Goal: Information Seeking & Learning: Learn about a topic

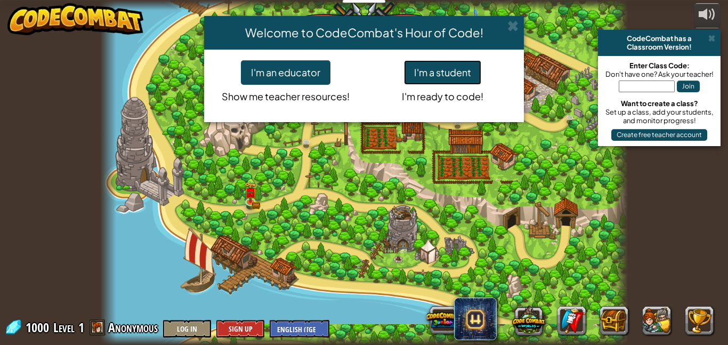
click at [450, 71] on button "I'm a student" at bounding box center [442, 72] width 77 height 25
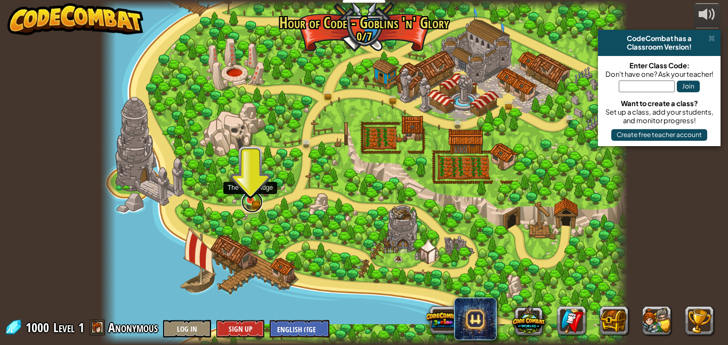
click at [252, 206] on link at bounding box center [251, 201] width 21 height 21
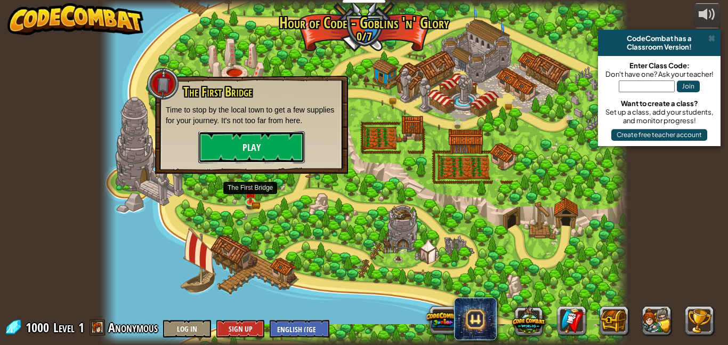
click at [264, 138] on button "Play" at bounding box center [251, 147] width 107 height 32
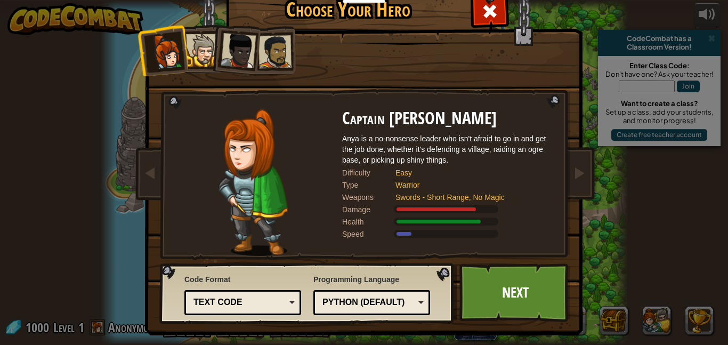
click at [200, 46] on div at bounding box center [202, 50] width 33 height 33
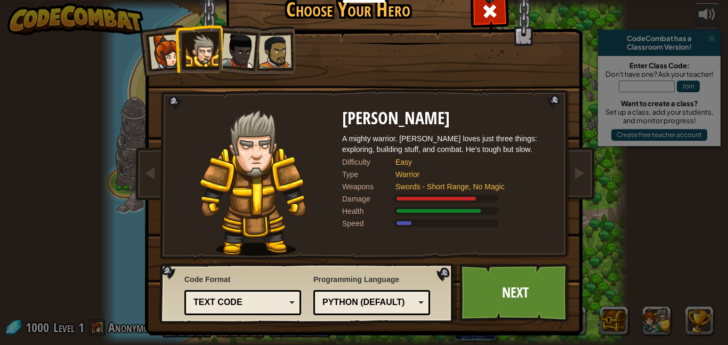
click at [165, 57] on div at bounding box center [166, 51] width 35 height 35
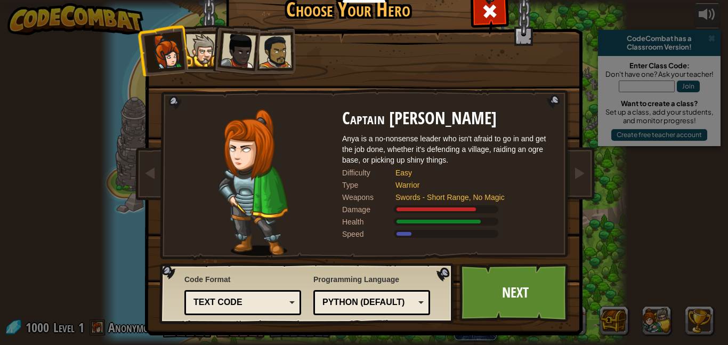
click at [249, 47] on div at bounding box center [238, 50] width 35 height 35
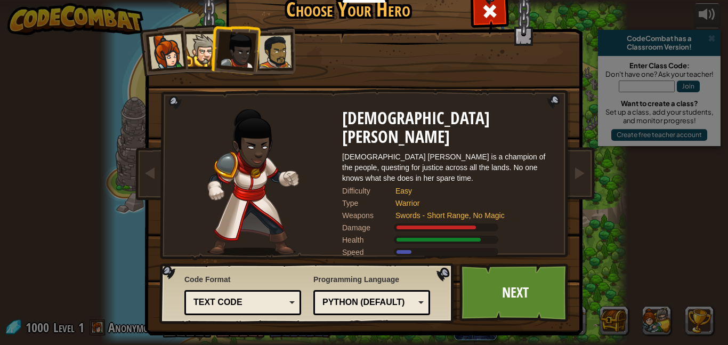
click at [169, 57] on div at bounding box center [166, 51] width 35 height 35
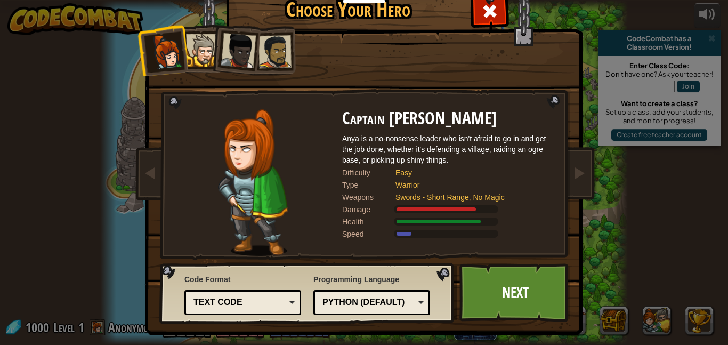
click at [185, 50] on li at bounding box center [162, 50] width 52 height 52
click at [200, 50] on div at bounding box center [202, 50] width 33 height 33
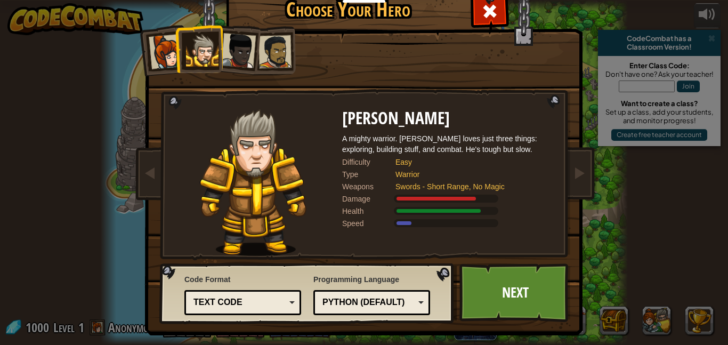
click at [268, 43] on div at bounding box center [275, 51] width 33 height 33
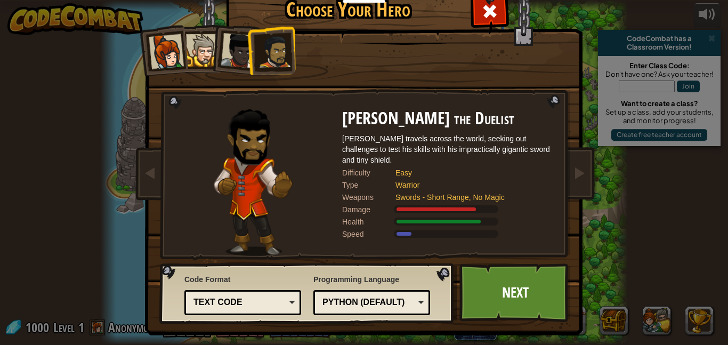
click at [243, 47] on div at bounding box center [238, 50] width 35 height 35
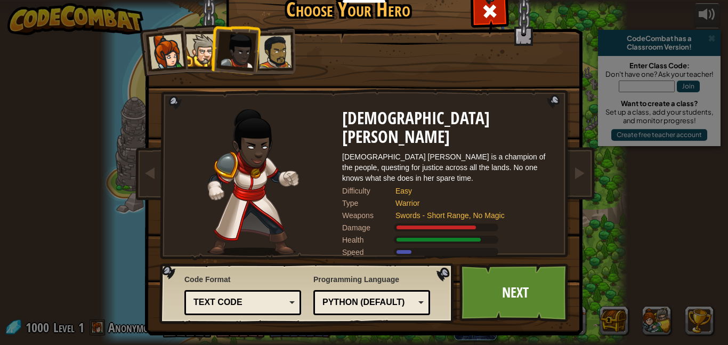
click at [218, 53] on li at bounding box center [235, 48] width 52 height 52
click at [193, 50] on div at bounding box center [202, 50] width 33 height 33
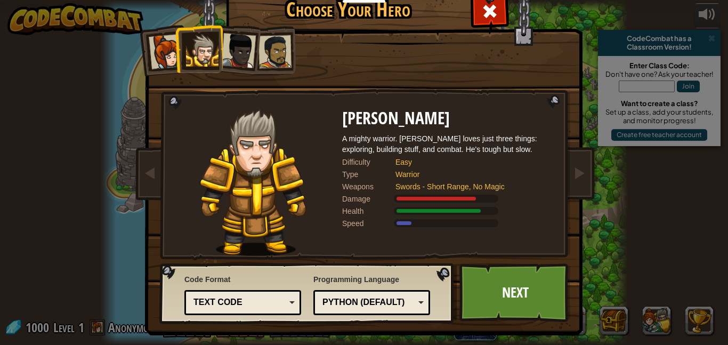
click at [289, 296] on div "Text code" at bounding box center [242, 302] width 103 height 17
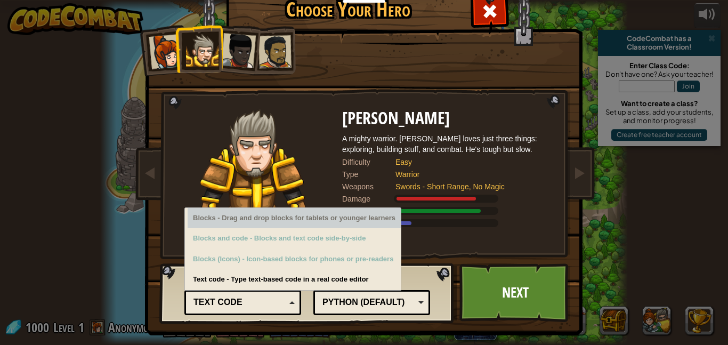
click at [528, 165] on div "Easy" at bounding box center [469, 162] width 149 height 11
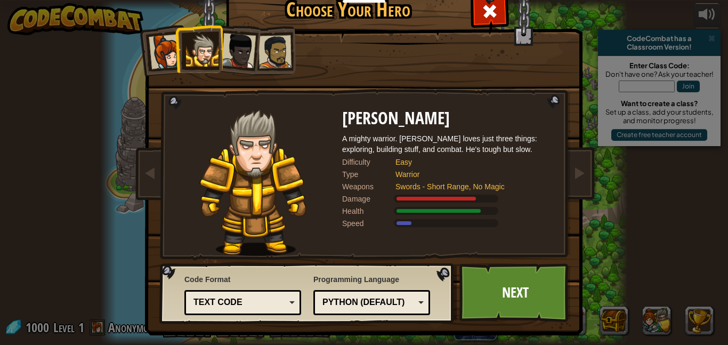
click at [264, 300] on div "Text code" at bounding box center [239, 302] width 92 height 12
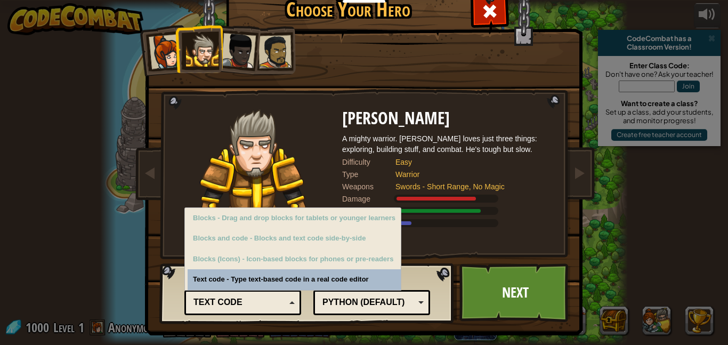
click at [269, 300] on div "Text code" at bounding box center [239, 302] width 92 height 12
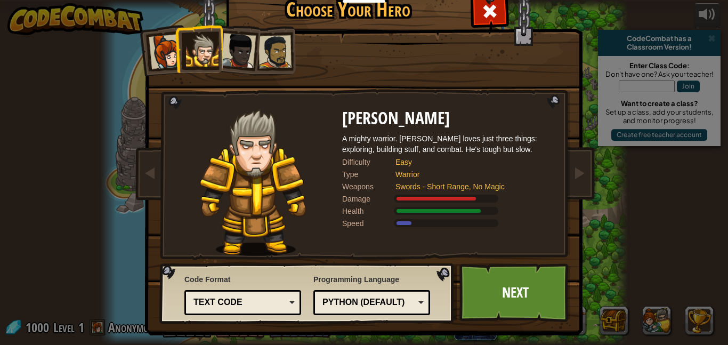
click at [411, 293] on div "Python (Default) JavaScript Lua C++ Java (Experimental) Python (Default)" at bounding box center [371, 302] width 117 height 25
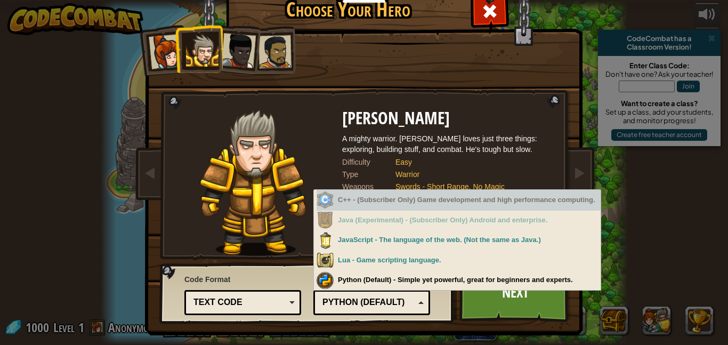
click at [455, 143] on div "A mighty warrior. [PERSON_NAME] loves just three things: exploring, building st…" at bounding box center [448, 143] width 213 height 21
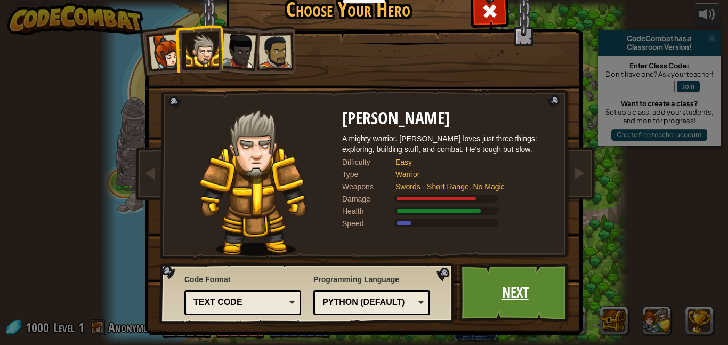
click at [545, 293] on link "Next" at bounding box center [514, 292] width 111 height 59
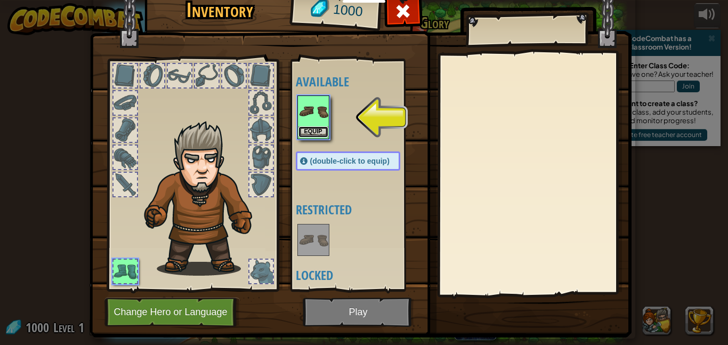
click at [323, 133] on button "Equip" at bounding box center [313, 131] width 30 height 11
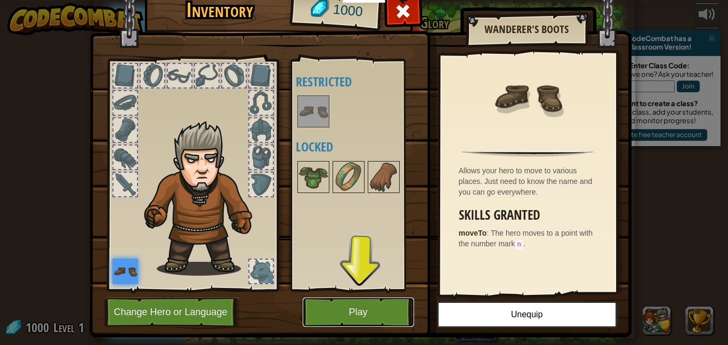
click at [356, 302] on button "Play" at bounding box center [358, 311] width 111 height 29
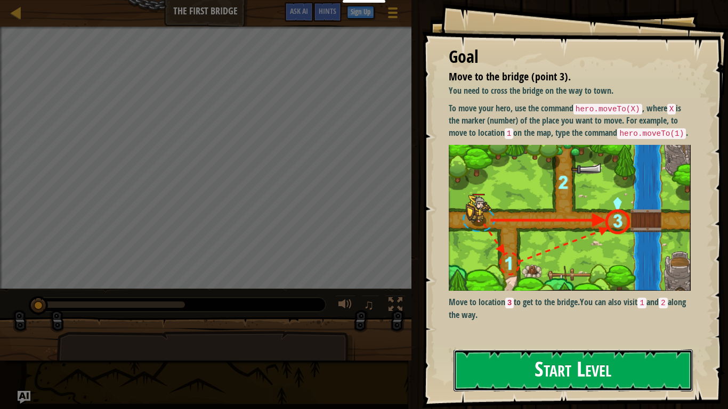
click at [464, 344] on button "Start Level" at bounding box center [573, 371] width 239 height 42
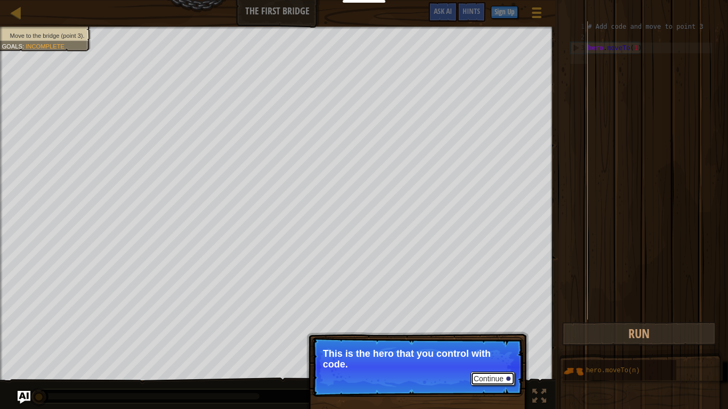
click at [499, 344] on button "Continue" at bounding box center [493, 379] width 44 height 14
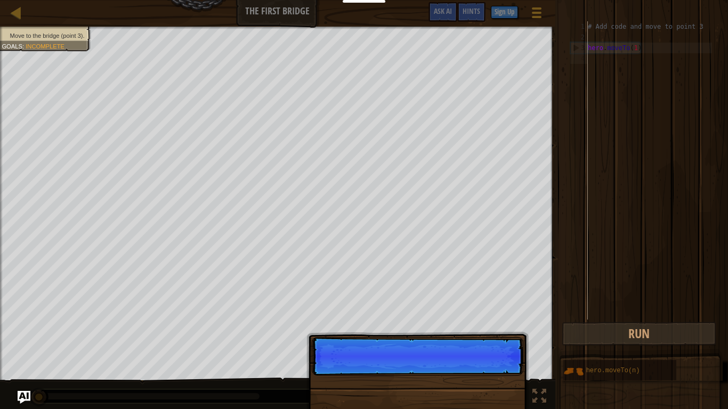
scroll to position [5, 0]
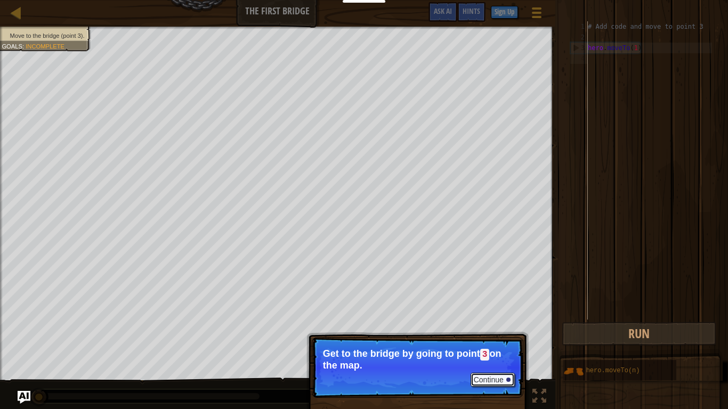
click at [498, 344] on button "Continue" at bounding box center [493, 380] width 44 height 14
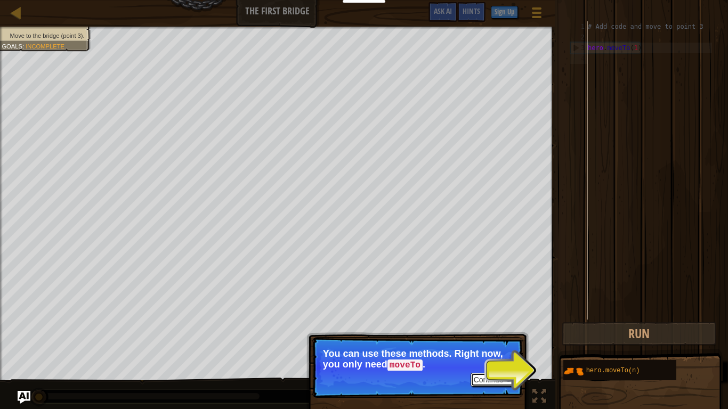
click at [497, 344] on button "Continue" at bounding box center [493, 380] width 44 height 14
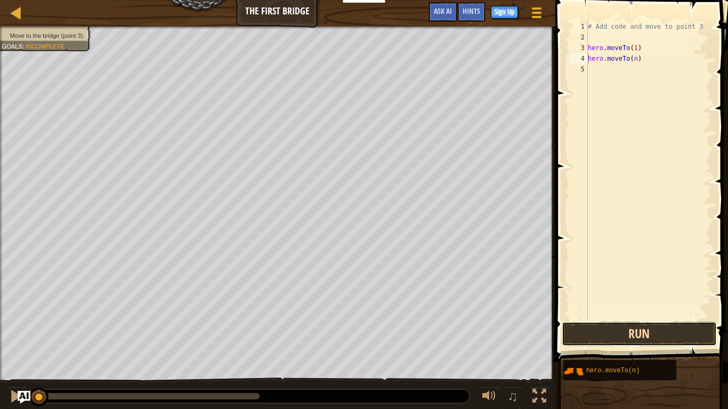
click at [627, 339] on button "Run" at bounding box center [639, 334] width 155 height 25
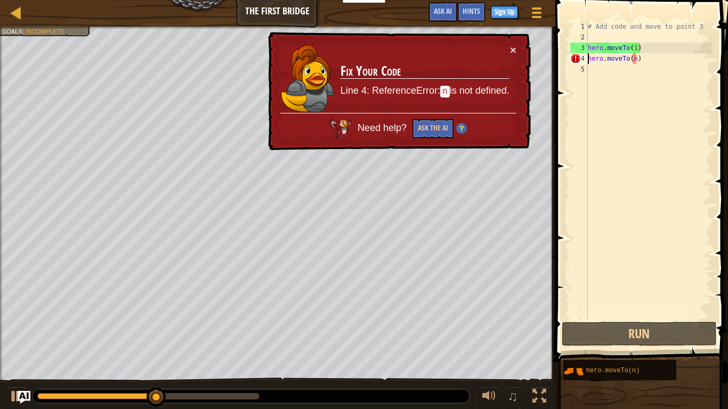
click at [638, 58] on div "# Add code and move to point 3 hero . moveTo ( 1 ) hero . moveTo ( n )" at bounding box center [649, 181] width 126 height 320
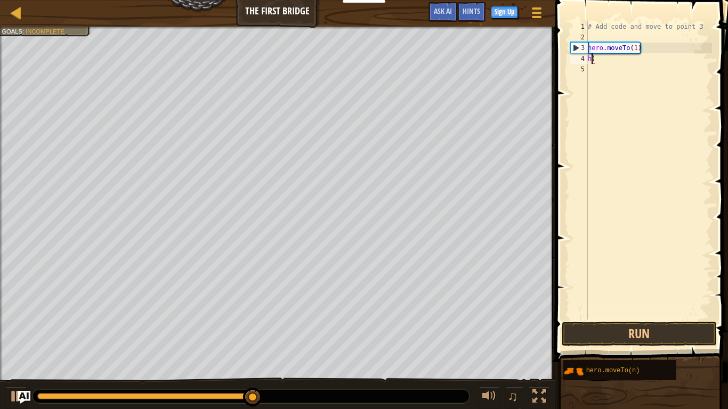
type textarea ")"
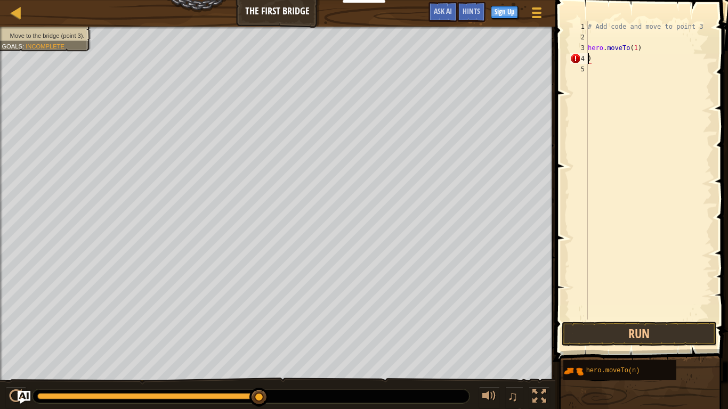
click at [618, 64] on div "# Add code and move to point 3 hero . moveTo ( 1 ) )" at bounding box center [649, 181] width 126 height 320
click at [603, 50] on div "# Add code and move to point 3 hero . moveTo ( 1 ) )" at bounding box center [649, 181] width 126 height 320
click at [603, 61] on div "# Add code and move to point 3 hero . moveTo ( 1 ) )" at bounding box center [649, 181] width 126 height 320
type textarea ")"
click at [626, 338] on button "Run" at bounding box center [639, 334] width 155 height 25
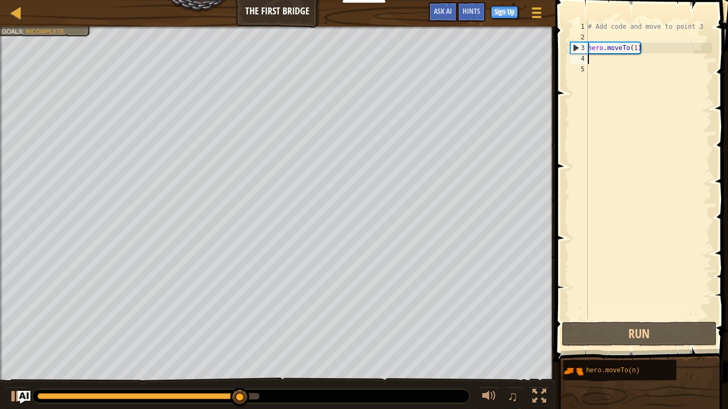
click at [637, 49] on div "# Add code and move to point 3 hero . moveTo ( 1 )" at bounding box center [649, 181] width 126 height 320
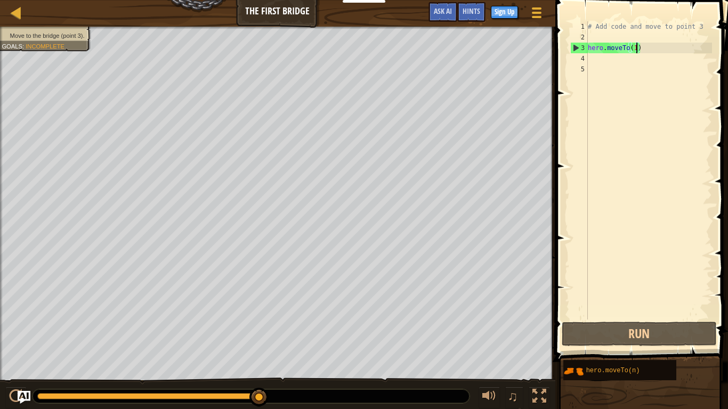
click at [637, 48] on div "# Add code and move to point 3 hero . moveTo ( 1 )" at bounding box center [649, 181] width 126 height 320
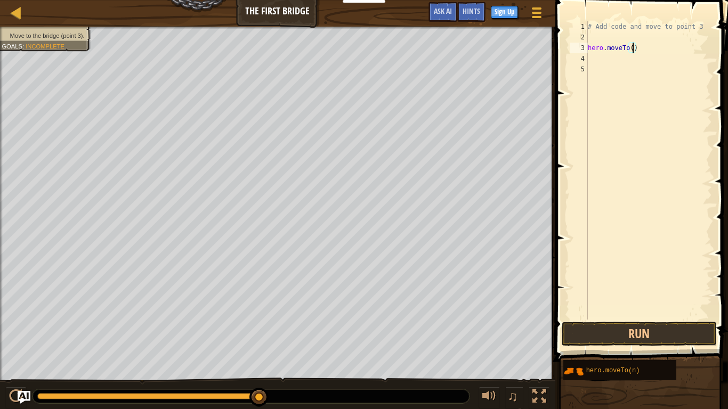
type textarea "hero.moveTo(3)"
click at [667, 87] on div "# Add code and move to point 3 hero . moveTo ( 3 )" at bounding box center [649, 181] width 126 height 320
click at [654, 330] on button "Run" at bounding box center [639, 334] width 155 height 25
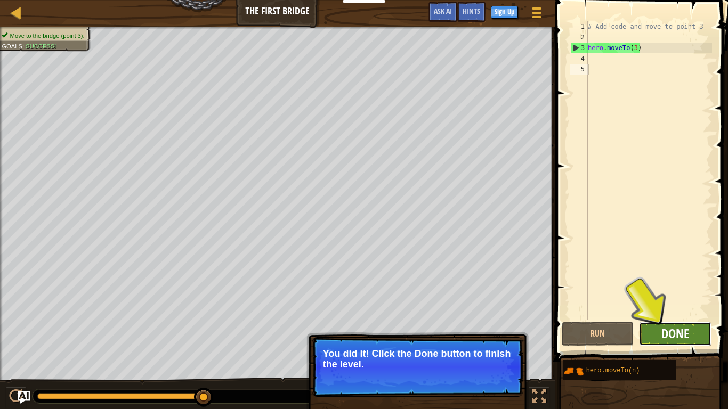
click at [672, 326] on span "Done" at bounding box center [675, 333] width 28 height 17
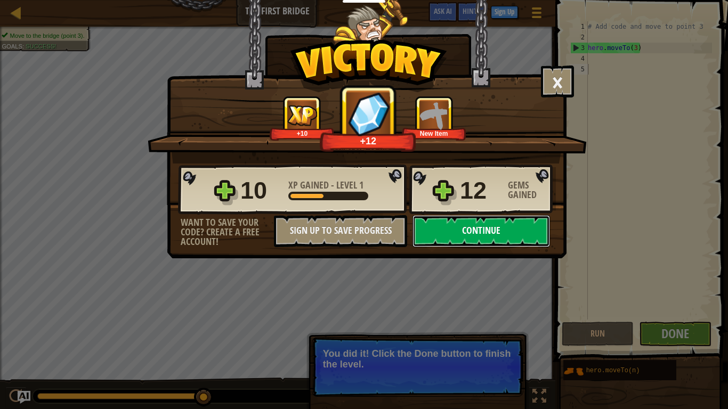
click at [471, 239] on button "Continue" at bounding box center [482, 231] width 138 height 32
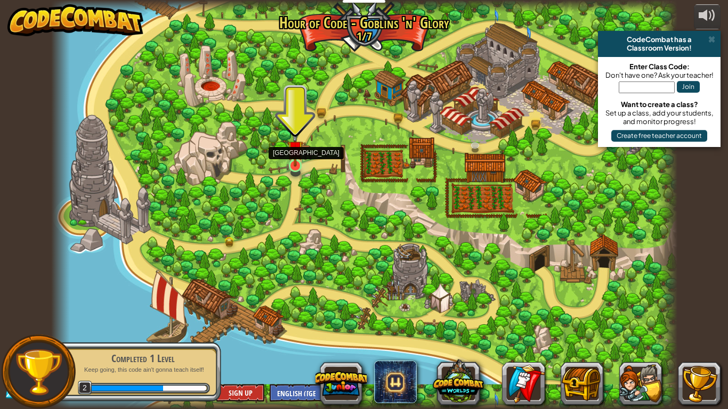
click at [299, 161] on img at bounding box center [295, 149] width 16 height 36
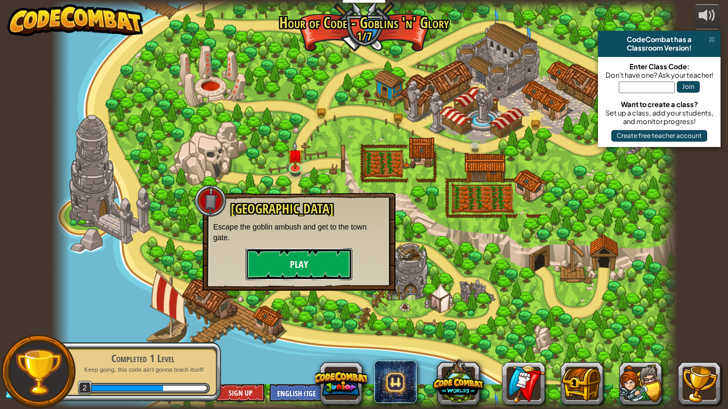
click at [286, 255] on button "Play" at bounding box center [299, 264] width 107 height 32
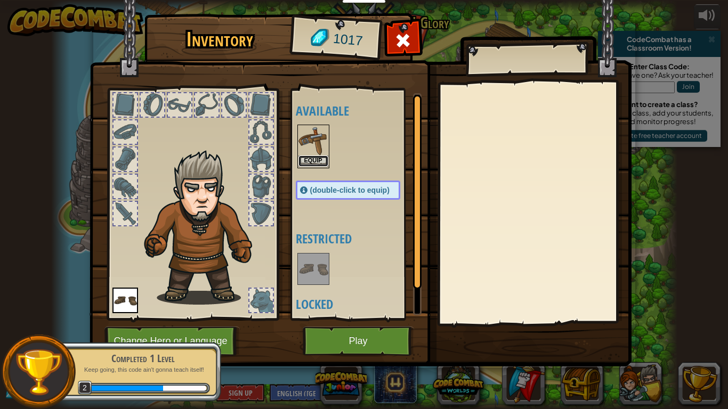
click at [308, 160] on button "Equip" at bounding box center [313, 161] width 30 height 11
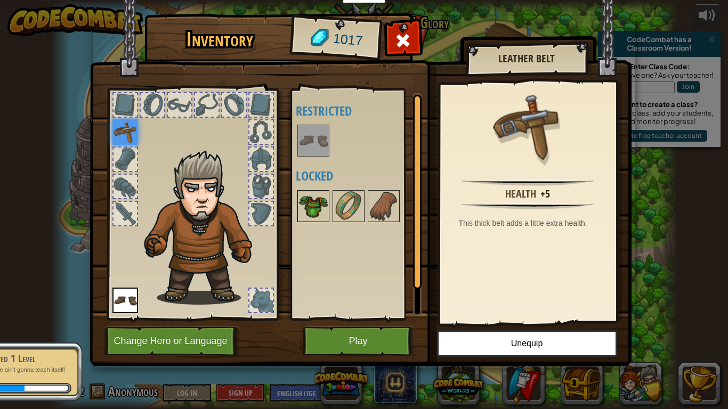
click at [318, 204] on img at bounding box center [313, 206] width 30 height 30
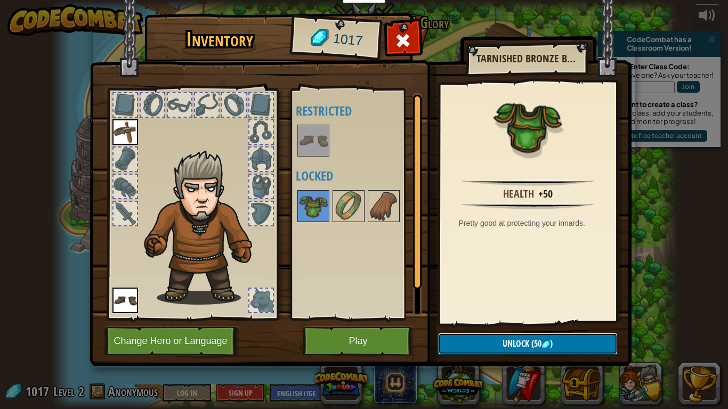
click at [550, 344] on span ")" at bounding box center [551, 344] width 3 height 12
click at [507, 344] on button "Confirm" at bounding box center [528, 344] width 180 height 22
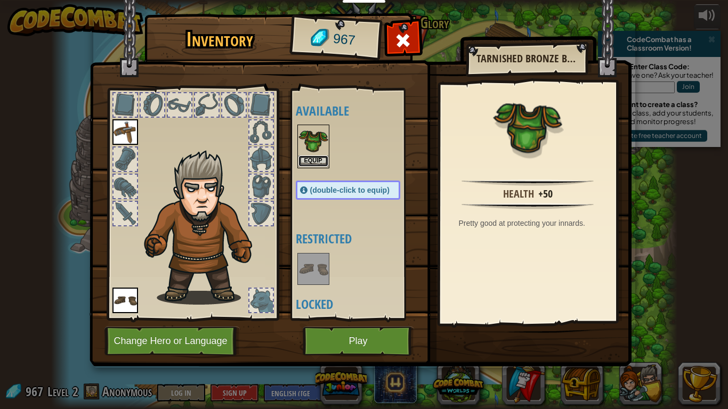
click at [317, 160] on button "Equip" at bounding box center [313, 161] width 30 height 11
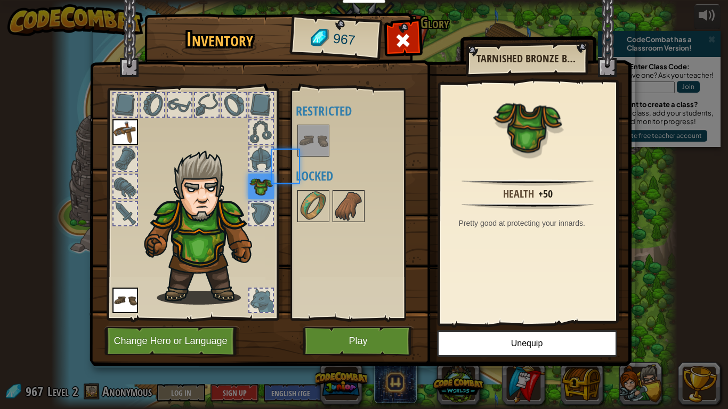
click at [317, 160] on div "Available Equip Equip (double-click to equip) Restricted Locked" at bounding box center [359, 204] width 126 height 222
click at [316, 197] on img at bounding box center [313, 206] width 30 height 30
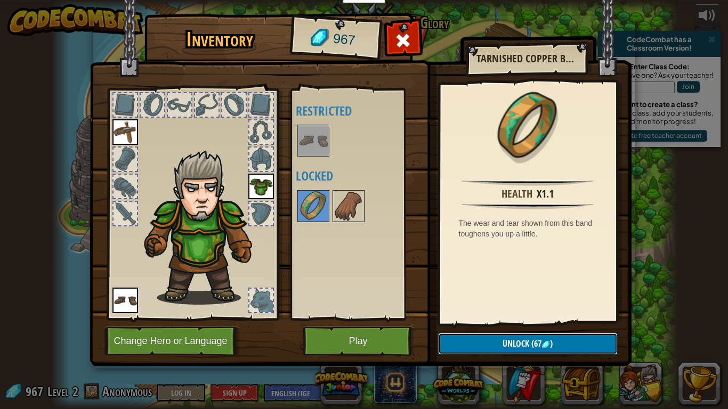
click at [504, 344] on span "Unlock" at bounding box center [516, 344] width 27 height 12
click at [480, 344] on button "Confirm" at bounding box center [528, 344] width 180 height 22
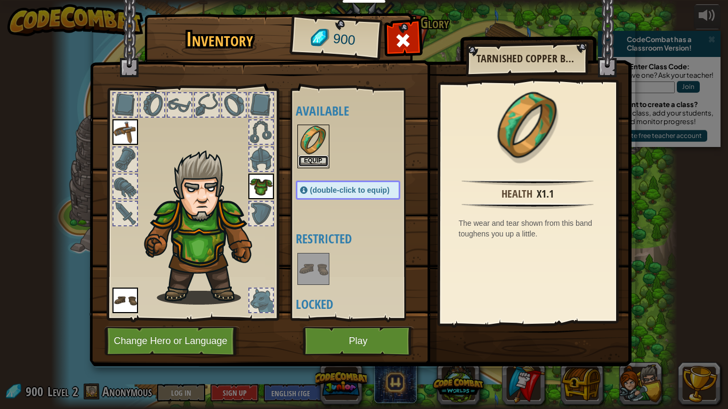
click at [318, 162] on button "Equip" at bounding box center [313, 161] width 30 height 11
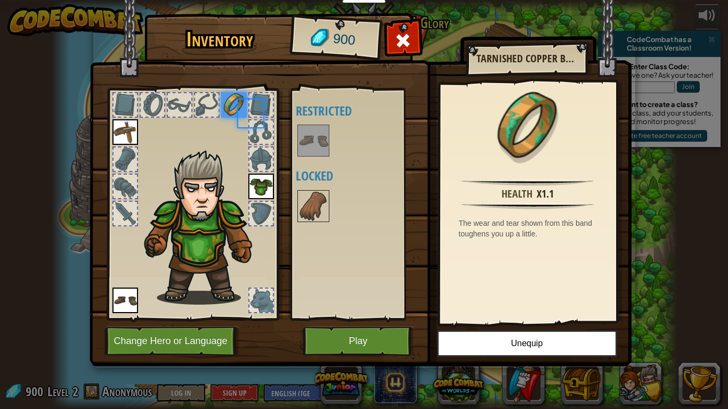
click at [318, 162] on div "Available Equip Equip Equip (double-click to equip) Restricted Locked" at bounding box center [359, 204] width 126 height 222
click at [319, 203] on img at bounding box center [313, 206] width 30 height 30
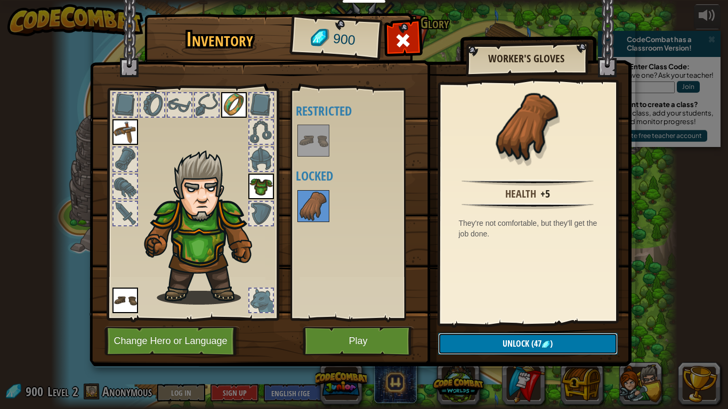
click at [490, 340] on button "Unlock (47 )" at bounding box center [528, 344] width 180 height 22
click at [490, 340] on button "Confirm" at bounding box center [528, 344] width 180 height 22
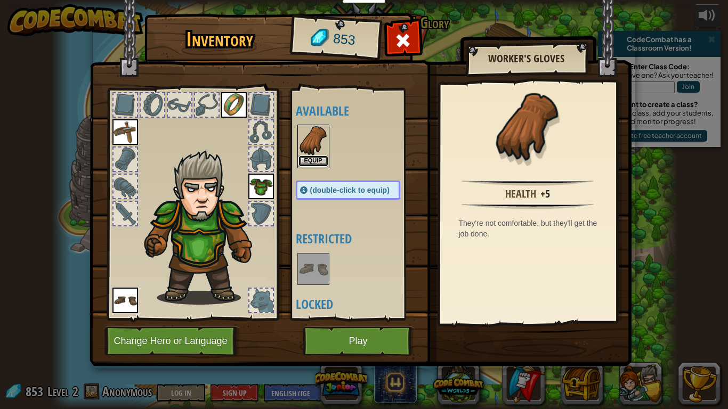
click at [320, 165] on button "Equip" at bounding box center [313, 161] width 30 height 11
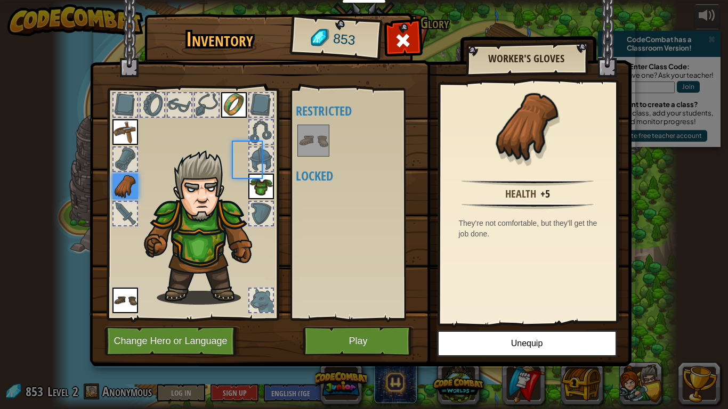
click at [320, 165] on div "Available Equip Equip Equip Equip (double-click to equip) Restricted Locked" at bounding box center [359, 204] width 126 height 222
click at [378, 333] on button "Play" at bounding box center [358, 341] width 111 height 29
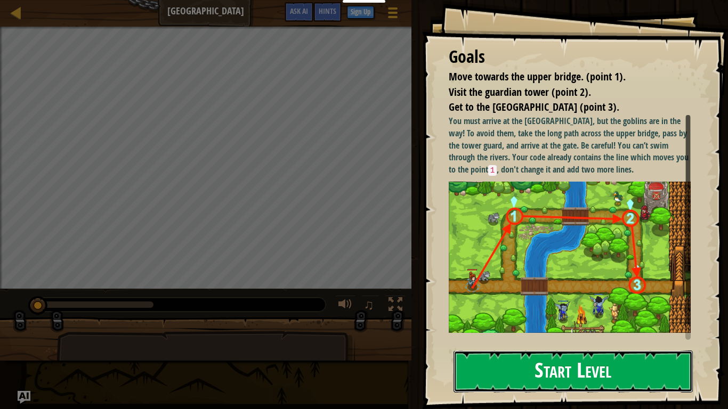
click at [500, 344] on button "Start Level" at bounding box center [573, 372] width 239 height 42
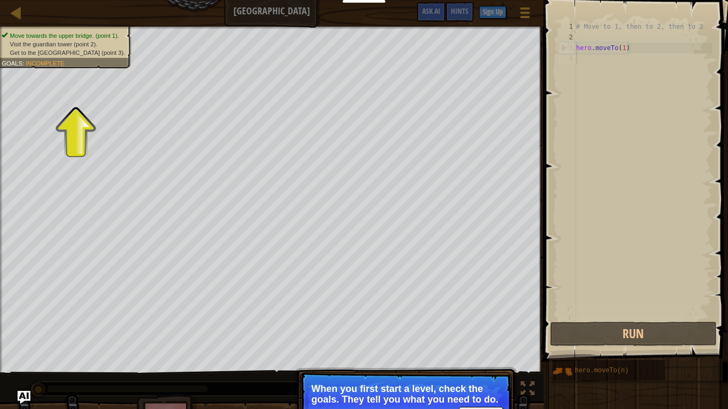
click at [74, 52] on span "Get to the [GEOGRAPHIC_DATA] (point 3)." at bounding box center [67, 52] width 115 height 7
click at [100, 41] on li "Visit the guardian tower (point 2)." at bounding box center [63, 44] width 123 height 9
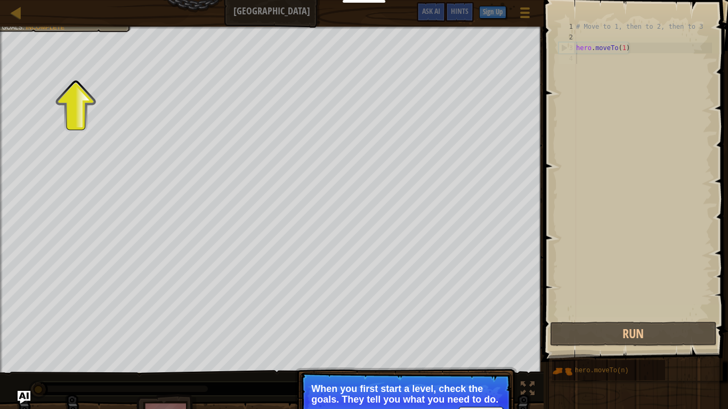
scroll to position [5, 0]
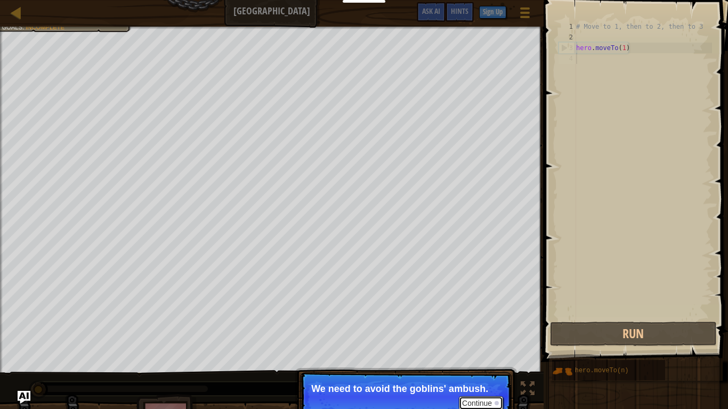
click at [493, 344] on button "Continue" at bounding box center [481, 404] width 44 height 14
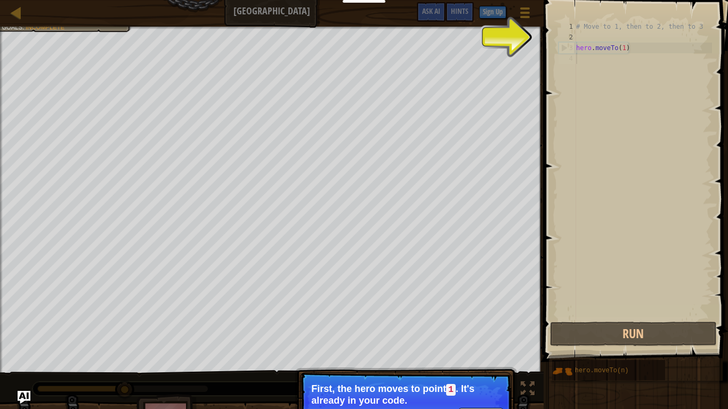
click at [485, 344] on p "First, the hero moves to point 1 . It's already in your code." at bounding box center [405, 395] width 189 height 22
click at [485, 344] on p "Continue First, the hero moves to point 1 . It's already in your code." at bounding box center [406, 403] width 212 height 61
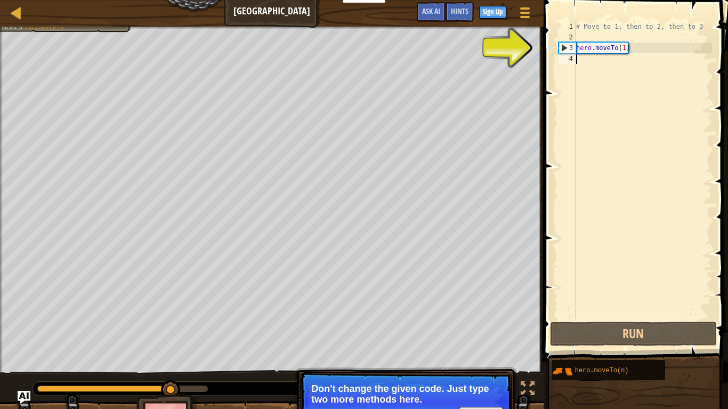
click at [485, 344] on p "Continue Don't change the given code. Just type two more methods here." at bounding box center [406, 403] width 212 height 60
click at [469, 344] on button "Continue" at bounding box center [481, 414] width 44 height 14
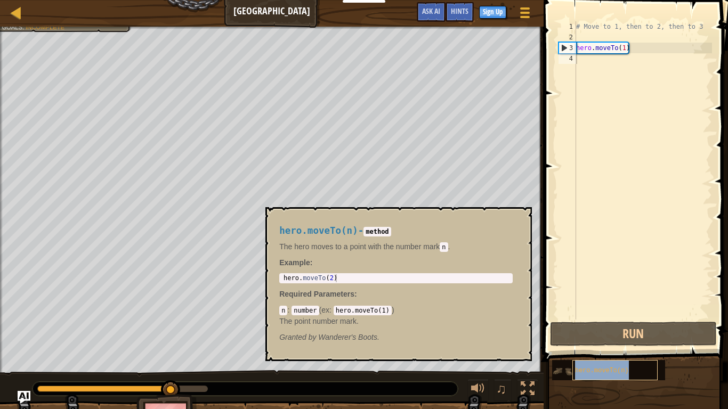
click at [580, 344] on span "hero.moveTo(n)" at bounding box center [602, 370] width 54 height 7
click at [595, 344] on div "hero.moveTo(n)" at bounding box center [614, 370] width 85 height 20
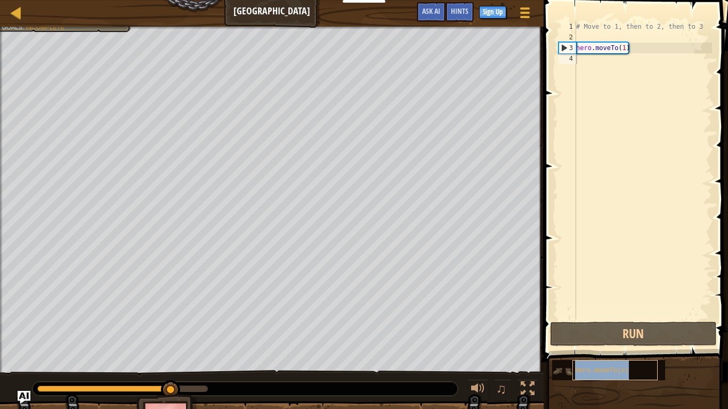
click at [595, 344] on div "hero.moveTo(n)" at bounding box center [614, 370] width 85 height 20
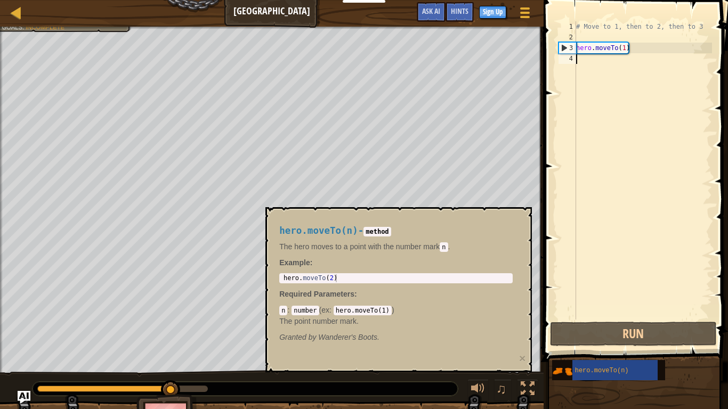
click at [583, 61] on div "# Move to 1, then to 2, then to 3 hero . moveTo ( 1 )" at bounding box center [643, 181] width 138 height 320
type textarea "hero.moveTo(2)"
click at [395, 281] on div "hero . moveTo ( 2 )" at bounding box center [395, 286] width 229 height 24
click at [571, 59] on div "4" at bounding box center [568, 58] width 18 height 11
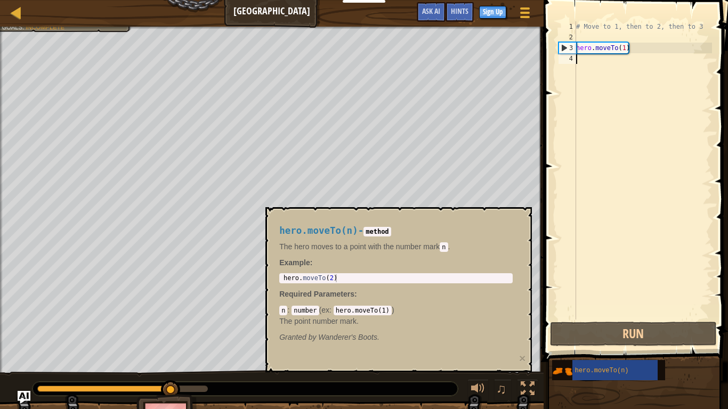
click at [571, 59] on div "4" at bounding box center [568, 58] width 18 height 11
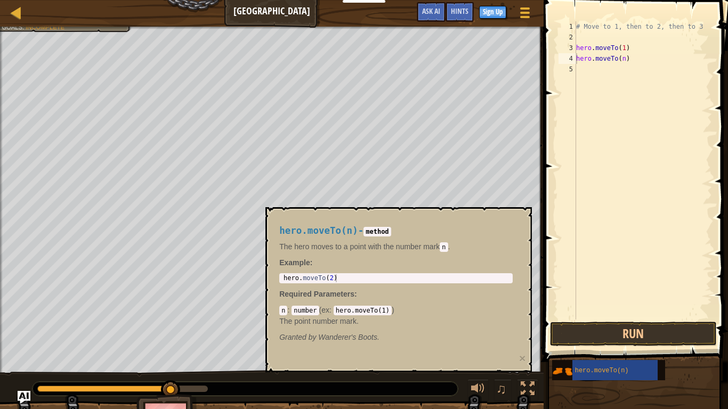
click at [427, 273] on div "hero.moveTo(2) 1 hero . moveTo ( 2 ) הההההההההההההההההההההההההההההההההההההההההה…" at bounding box center [395, 278] width 233 height 10
click at [427, 280] on div "hero . moveTo ( 2 )" at bounding box center [395, 286] width 229 height 24
click at [448, 248] on code "n" at bounding box center [444, 248] width 8 height 10
click at [448, 245] on code "n" at bounding box center [444, 248] width 8 height 10
click at [448, 246] on code "n" at bounding box center [444, 248] width 8 height 10
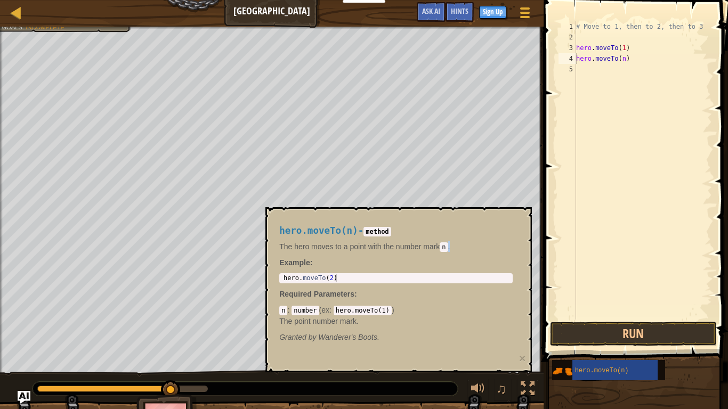
click at [448, 246] on code "n" at bounding box center [444, 248] width 8 height 10
click at [429, 280] on div "hero . moveTo ( 2 )" at bounding box center [395, 286] width 229 height 24
click at [448, 246] on code "n" at bounding box center [444, 248] width 8 height 10
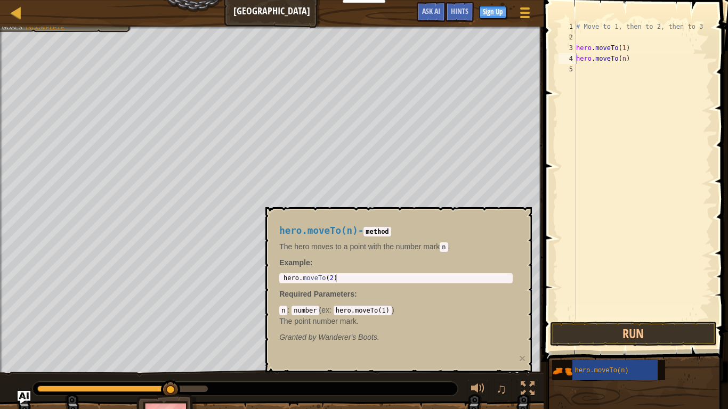
click at [624, 58] on div "# Move to 1, then to 2, then to 3 hero . moveTo ( 1 ) hero . moveTo ( n )" at bounding box center [643, 181] width 138 height 320
type textarea "hero.moveTo(2)"
click at [657, 75] on div "hero.moveTo( 2 ) press enter" at bounding box center [669, 89] width 201 height 48
click at [640, 155] on div "# Move to 1, then to 2, then to 3 hero . moveTo ( 1 ) hero . moveTo ( 2 )" at bounding box center [643, 181] width 138 height 320
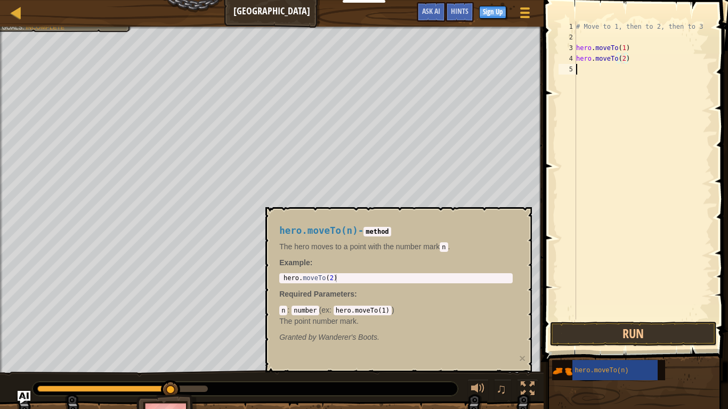
scroll to position [5, 0]
click at [627, 344] on div "hero.moveTo(n)" at bounding box center [614, 370] width 85 height 20
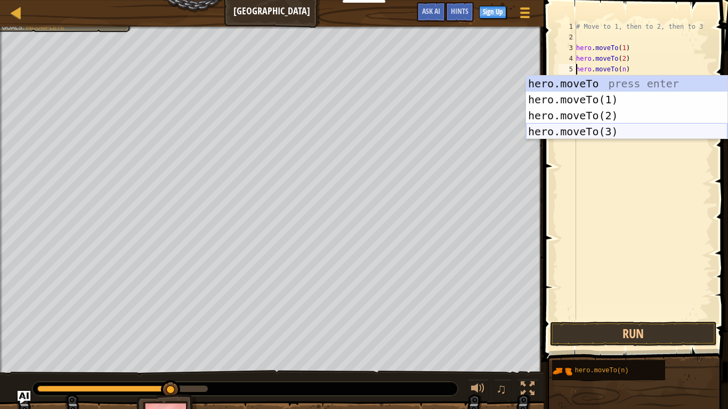
click at [612, 132] on div "hero.moveTo press enter hero.moveTo(1) press enter hero.moveTo(2) press enter h…" at bounding box center [626, 124] width 201 height 96
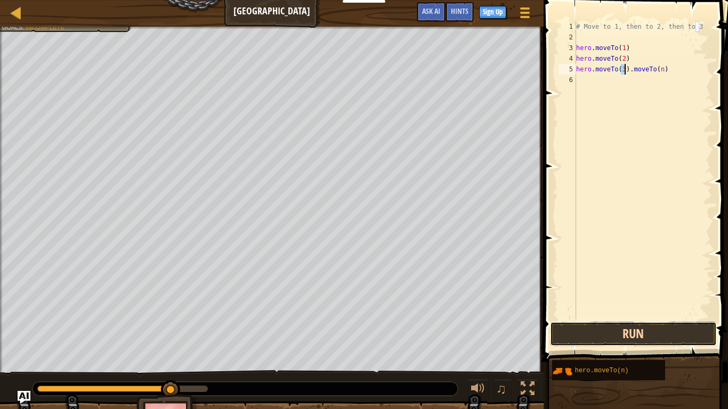
click at [650, 331] on button "Run" at bounding box center [633, 334] width 166 height 25
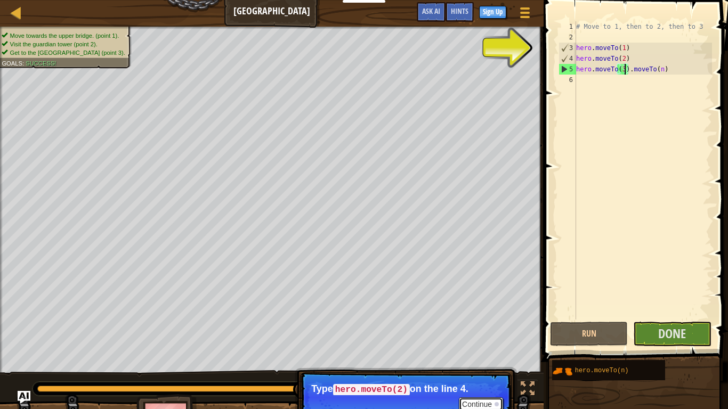
click at [492, 344] on button "Continue" at bounding box center [481, 405] width 44 height 14
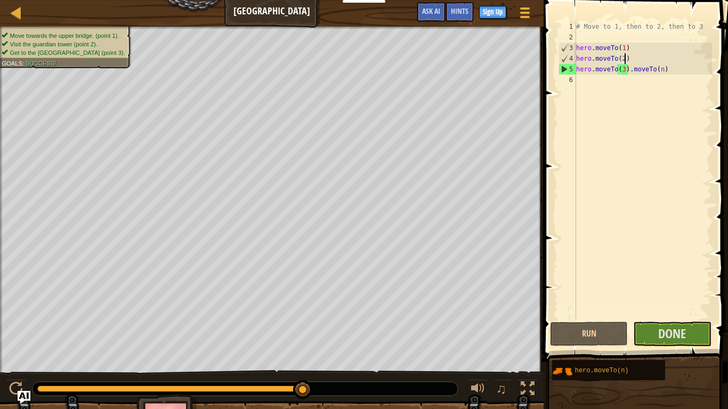
click at [625, 60] on div "# Move to 1, then to 2, then to 3 hero . moveTo ( 1 ) hero . moveTo ( 2 ) hero …" at bounding box center [643, 181] width 138 height 320
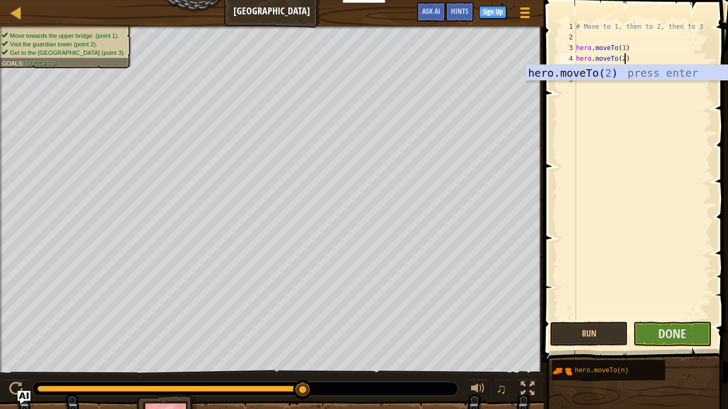
scroll to position [5, 7]
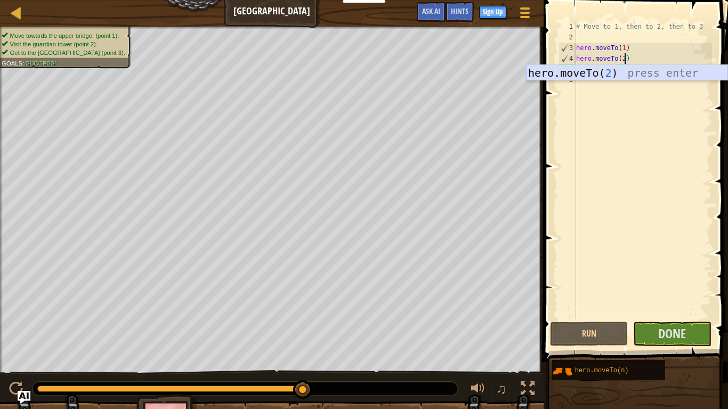
click at [661, 72] on div "hero.moveTo( 2 ) press enter" at bounding box center [626, 89] width 201 height 48
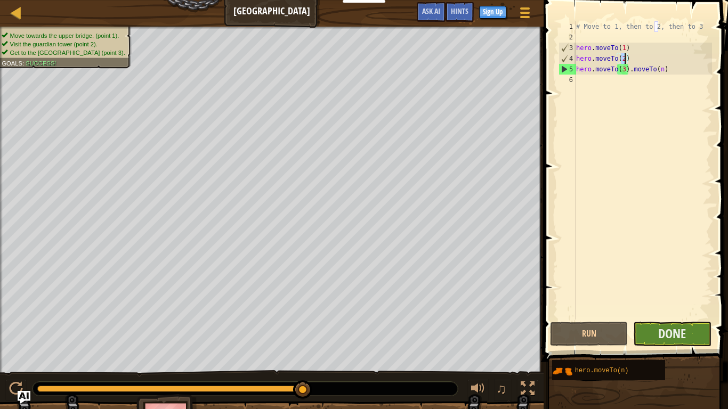
type textarea "hero.moveTo(2)"
click at [688, 335] on button "Done" at bounding box center [672, 334] width 78 height 25
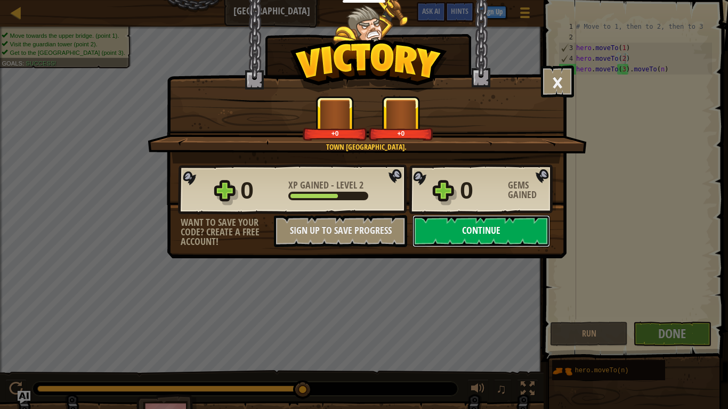
click at [516, 233] on button "Continue" at bounding box center [482, 231] width 138 height 32
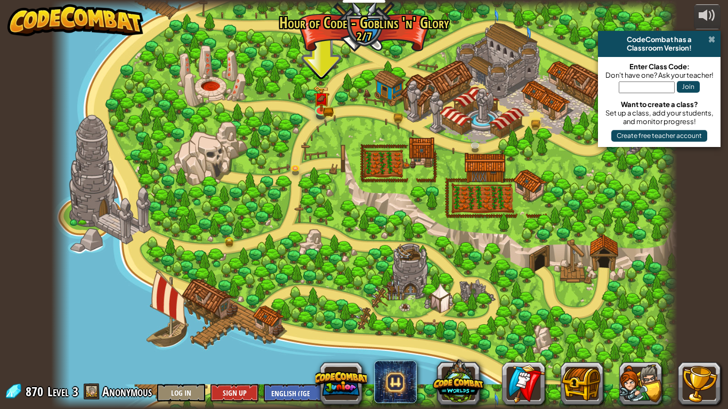
click at [713, 40] on span at bounding box center [711, 39] width 7 height 9
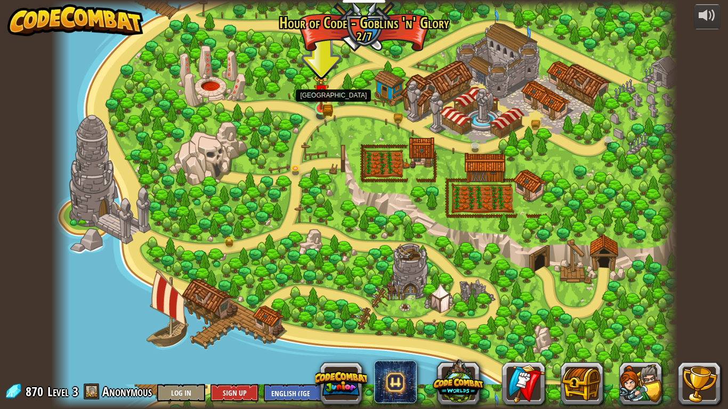
click at [321, 101] on img at bounding box center [321, 92] width 16 height 35
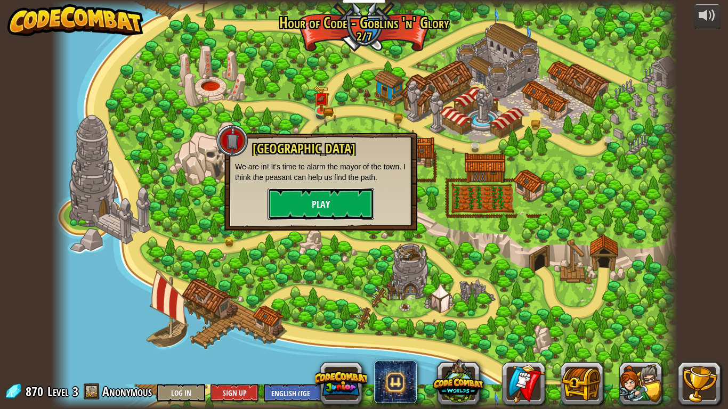
click at [343, 203] on button "Play" at bounding box center [321, 204] width 107 height 32
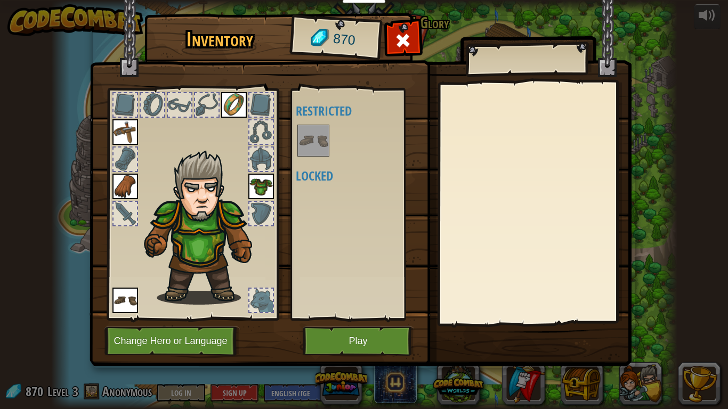
click at [320, 128] on img at bounding box center [313, 141] width 30 height 30
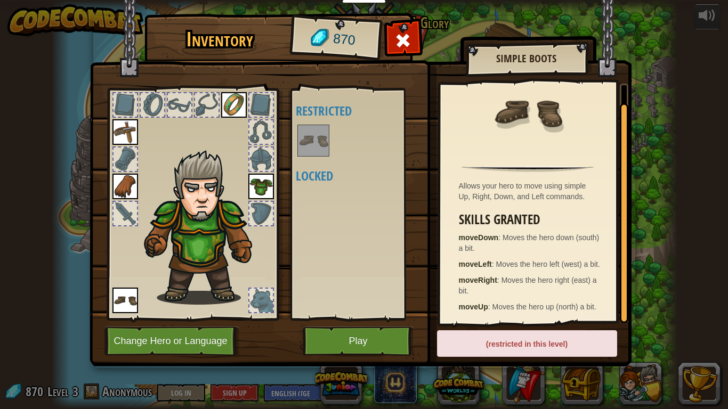
scroll to position [25, 0]
click at [364, 332] on button "Play" at bounding box center [358, 341] width 111 height 29
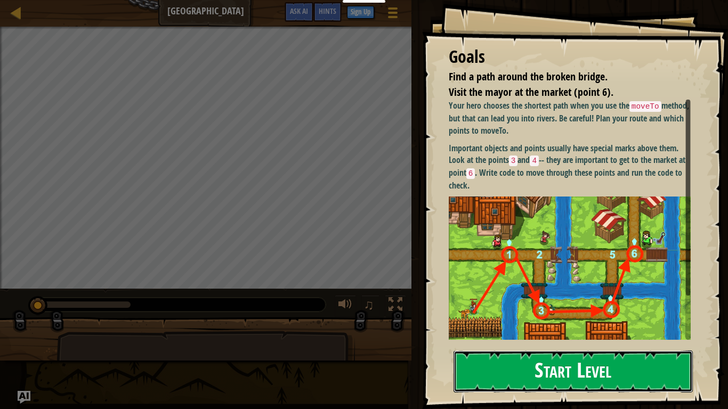
click at [524, 344] on button "Start Level" at bounding box center [573, 372] width 239 height 42
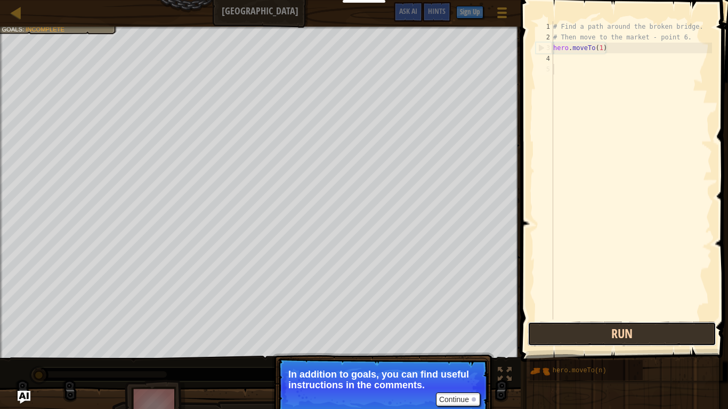
click at [632, 337] on button "Run" at bounding box center [622, 334] width 189 height 25
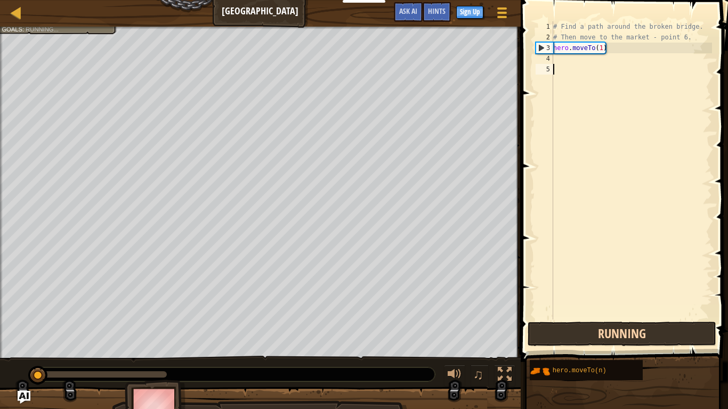
scroll to position [5, 0]
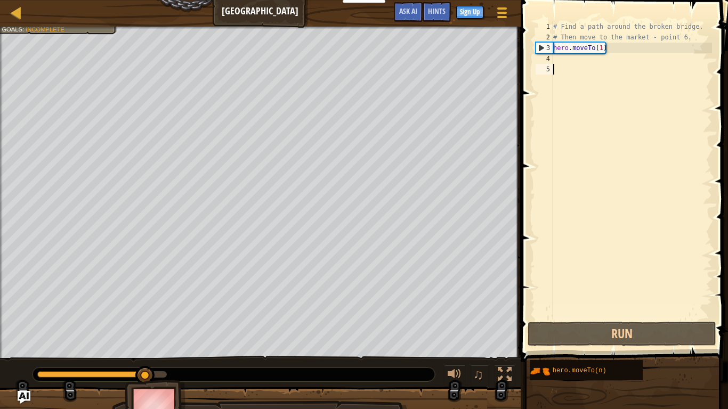
click at [579, 61] on div "# Find a path around the broken bridge. # Then move to the market - point 6. he…" at bounding box center [631, 181] width 161 height 320
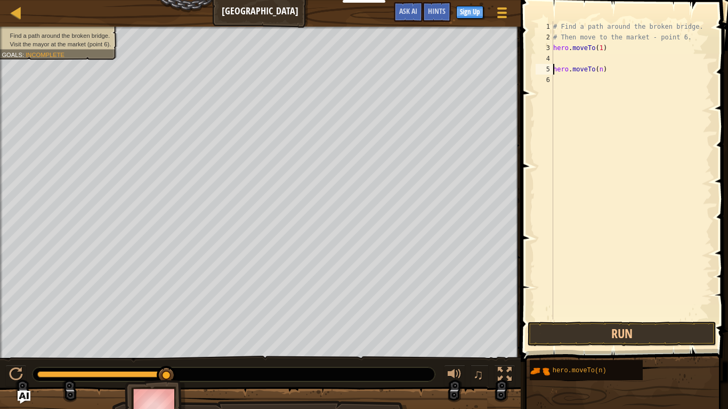
click at [584, 70] on div "# Find a path around the broken bridge. # Then move to the market - point 6. he…" at bounding box center [631, 181] width 161 height 320
click at [600, 70] on div "# Find a path around the broken bridge. # Then move to the market - point 6. he…" at bounding box center [631, 181] width 161 height 320
click at [602, 70] on div "# Find a path around the broken bridge. # Then move to the market - point 6. he…" at bounding box center [631, 181] width 161 height 320
click at [651, 87] on div "hero.moveTo( 4 ) press enter" at bounding box center [669, 100] width 201 height 48
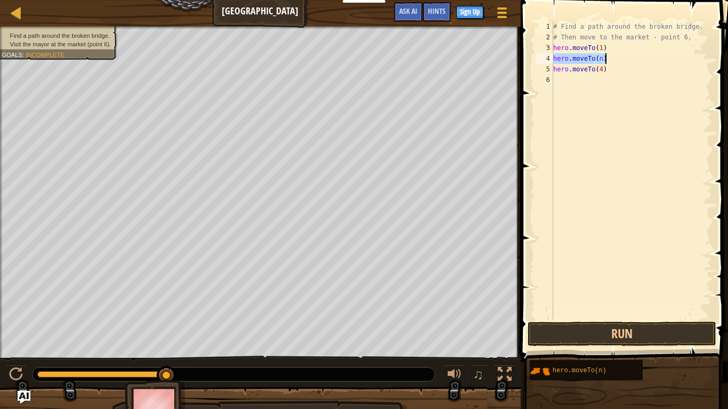
click at [600, 55] on div "# Find a path around the broken bridge. # Then move to the market - point 6. he…" at bounding box center [631, 170] width 161 height 298
click at [602, 58] on div "# Find a path around the broken bridge. # Then move to the market - point 6. he…" at bounding box center [631, 181] width 161 height 320
type textarea "hero.moveTo(3)"
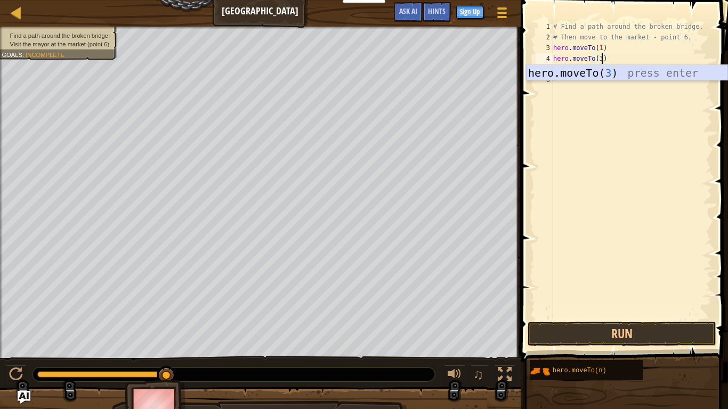
click at [620, 77] on div "hero.moveTo( 3 ) press enter" at bounding box center [626, 89] width 201 height 48
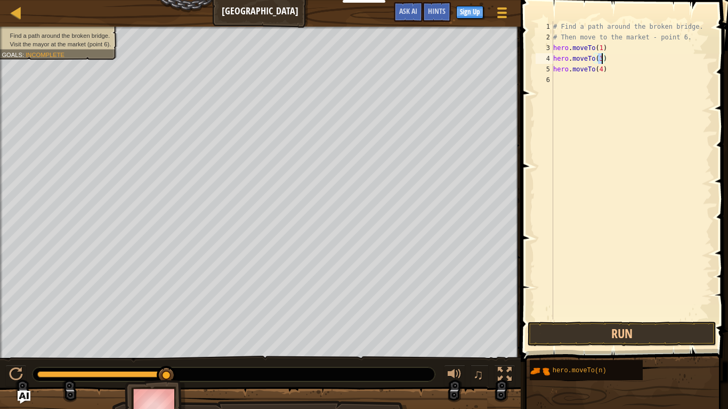
click at [602, 78] on div "# Find a path around the broken bridge. # Then move to the market - point 6. he…" at bounding box center [631, 181] width 161 height 320
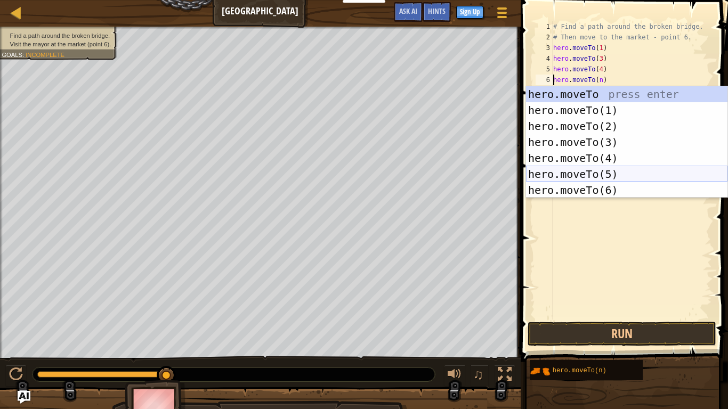
click at [612, 172] on div "hero.moveTo press enter hero.moveTo(1) press enter hero.moveTo(2) press enter h…" at bounding box center [626, 158] width 201 height 144
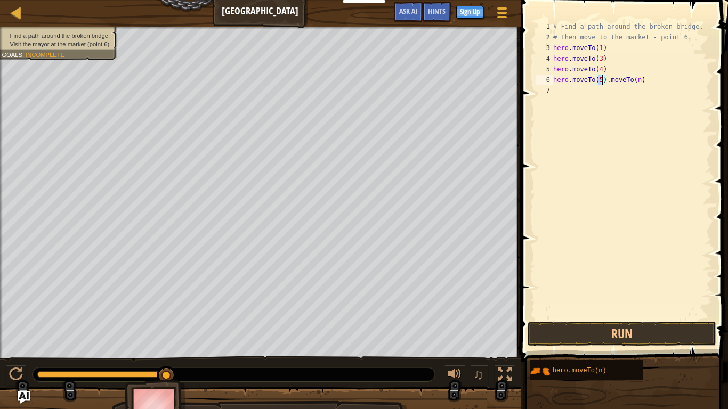
click at [637, 78] on div "# Find a path around the broken bridge. # Then move to the market - point 6. he…" at bounding box center [631, 181] width 161 height 320
click at [659, 334] on button "Run" at bounding box center [622, 334] width 189 height 25
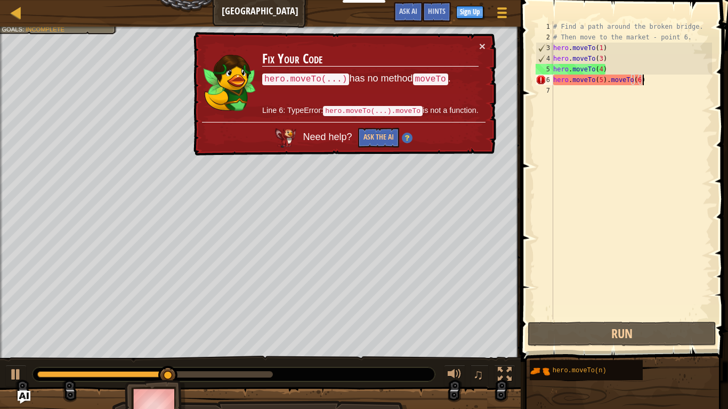
click at [655, 83] on div "# Find a path around the broken bridge. # Then move to the market - point 6. he…" at bounding box center [631, 181] width 161 height 320
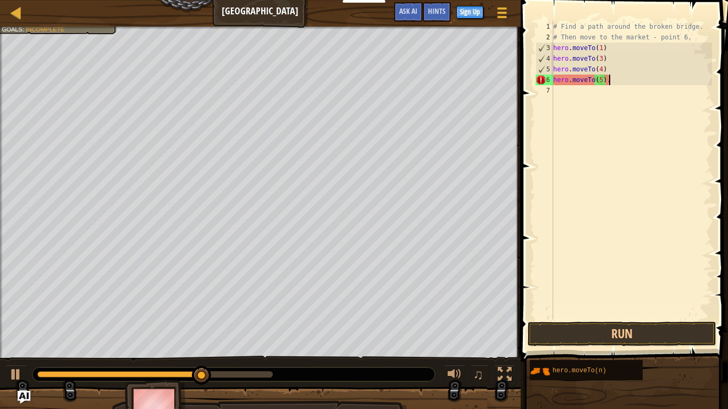
scroll to position [5, 7]
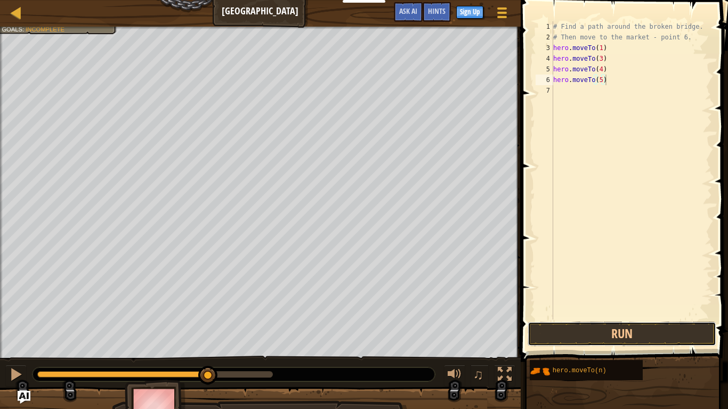
drag, startPoint x: 615, startPoint y: 329, endPoint x: 655, endPoint y: 244, distance: 94.2
click at [655, 244] on div "hero.moveTo(5) 1 2 3 4 5 6 7 # Find a path around the broken bridge. # Then mov…" at bounding box center [623, 201] width 211 height 393
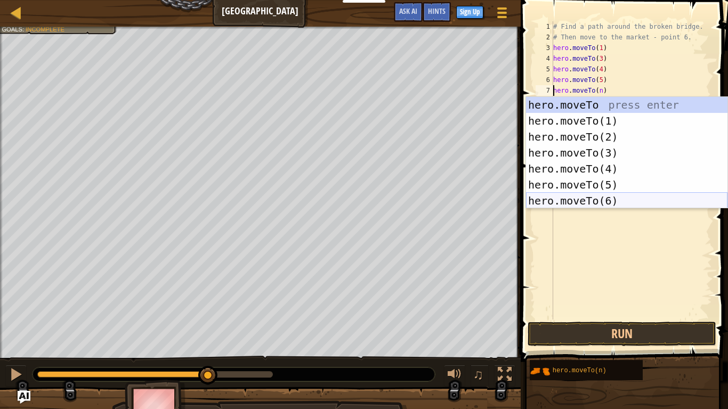
click at [604, 201] on div "hero.moveTo press enter hero.moveTo(1) press enter hero.moveTo(2) press enter h…" at bounding box center [626, 169] width 201 height 144
type textarea "hero.moveTo(6).moveTo(n)"
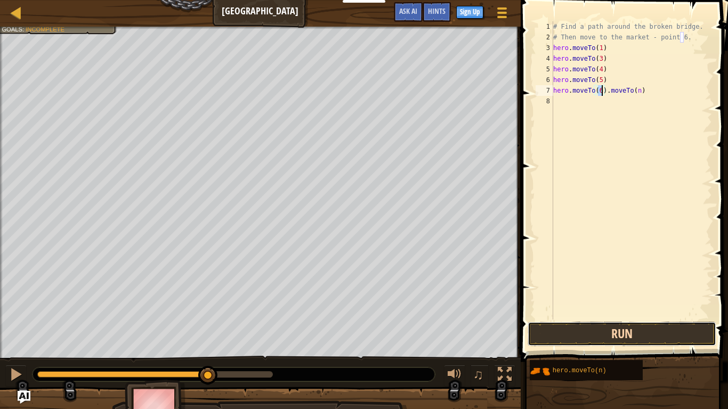
click at [629, 335] on button "Run" at bounding box center [622, 334] width 189 height 25
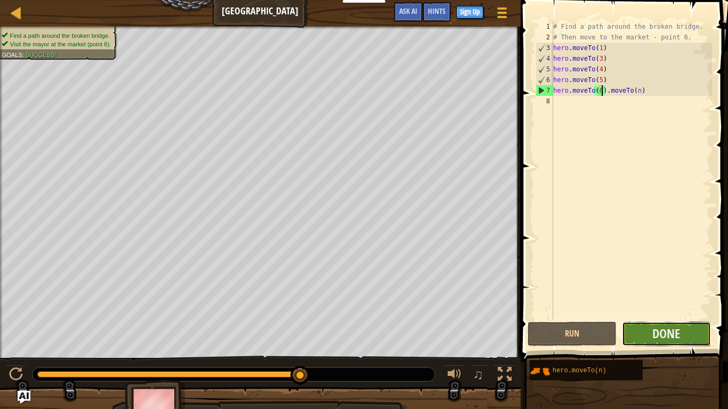
click at [649, 339] on button "Done" at bounding box center [666, 334] width 89 height 25
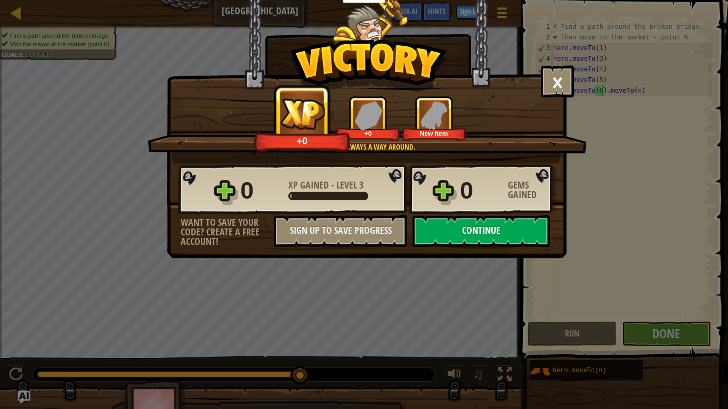
click at [529, 236] on button "Continue" at bounding box center [482, 231] width 138 height 32
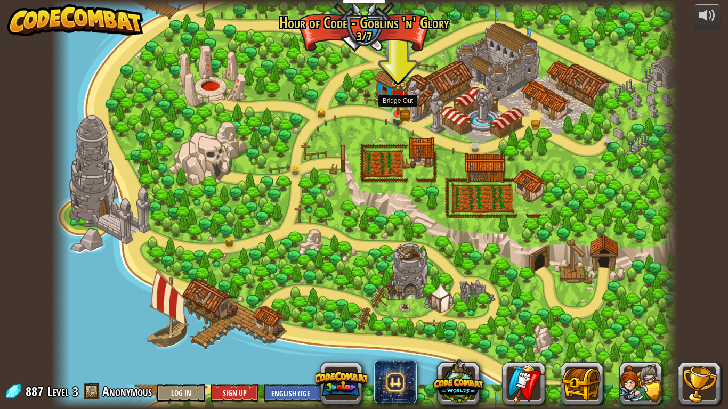
click at [395, 110] on img at bounding box center [398, 97] width 16 height 35
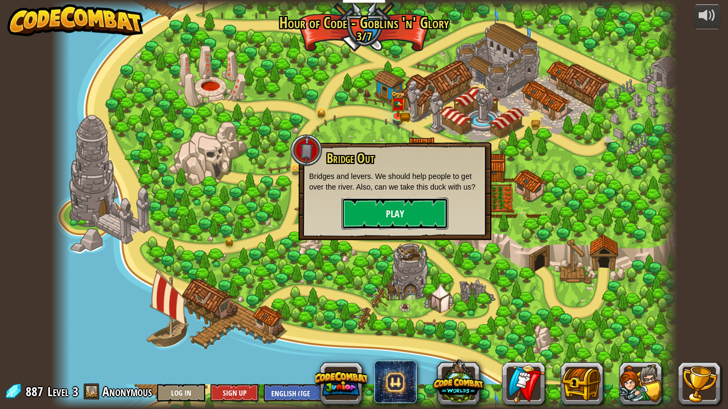
click at [403, 203] on button "Play" at bounding box center [395, 214] width 107 height 32
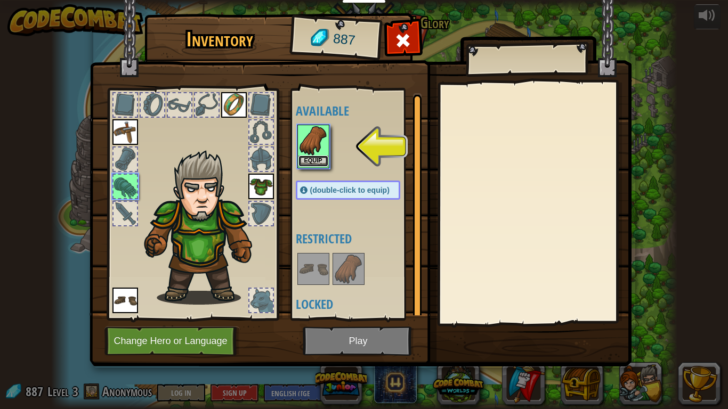
click at [313, 159] on button "Equip" at bounding box center [313, 161] width 30 height 11
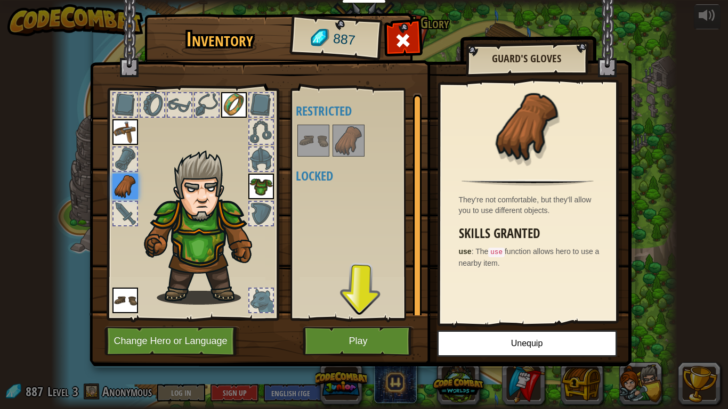
click at [346, 153] on img at bounding box center [349, 141] width 30 height 30
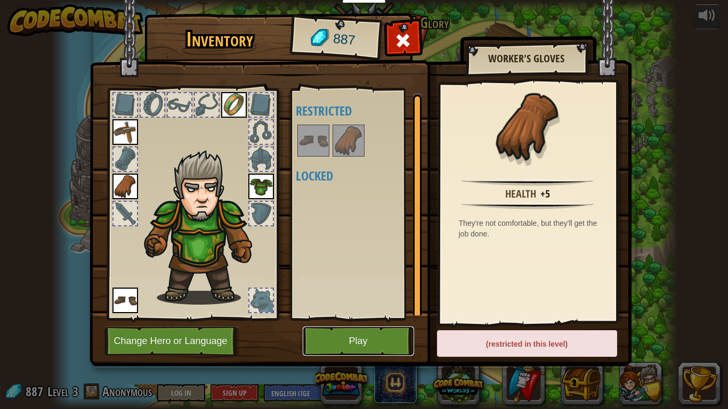
click at [366, 336] on button "Play" at bounding box center [358, 341] width 111 height 29
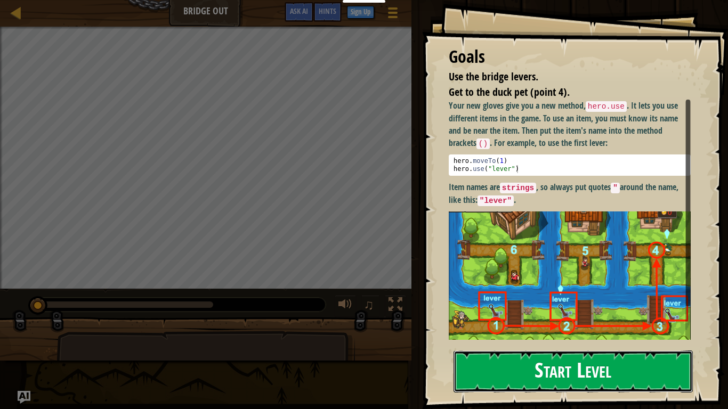
click at [511, 344] on button "Start Level" at bounding box center [573, 372] width 239 height 42
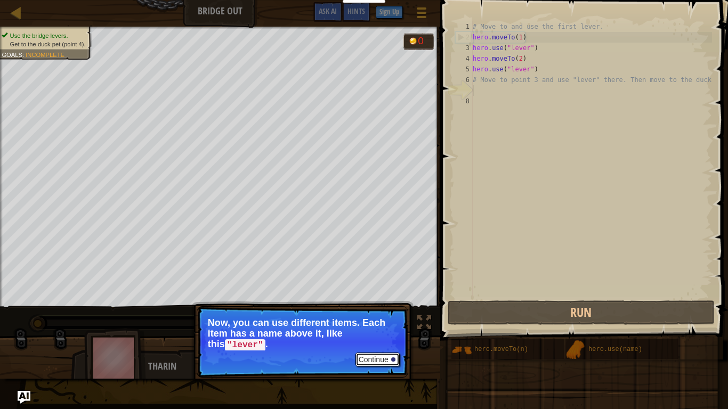
click at [373, 344] on button "Continue" at bounding box center [378, 360] width 44 height 14
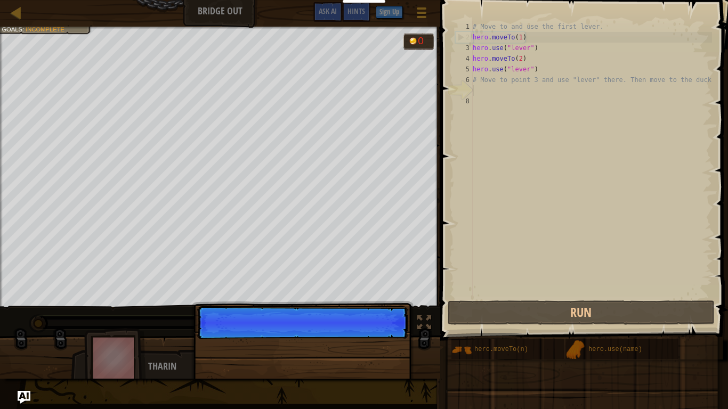
scroll to position [5, 0]
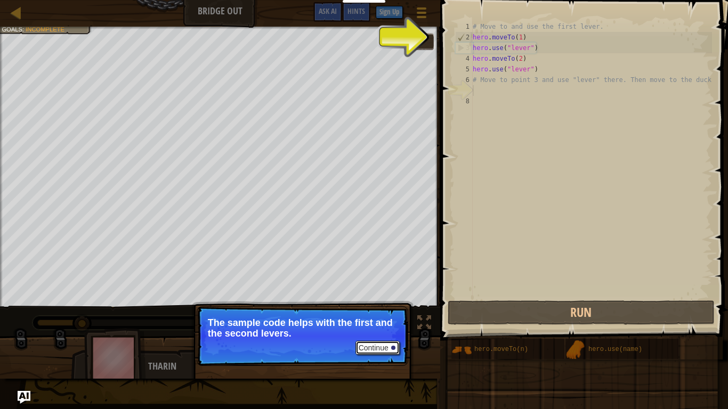
click at [378, 344] on button "Continue" at bounding box center [378, 348] width 44 height 14
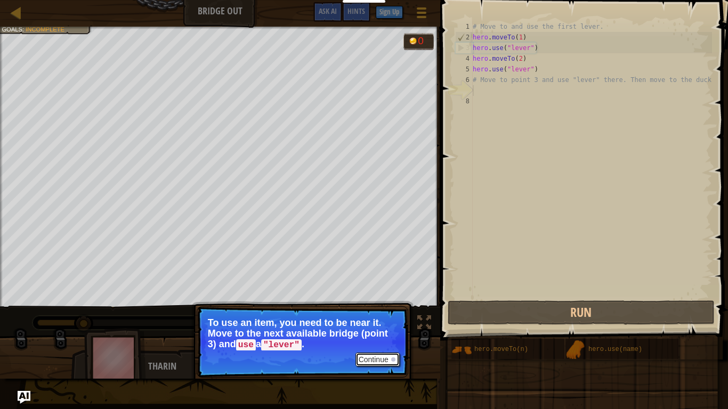
click at [378, 344] on button "Continue" at bounding box center [378, 360] width 44 height 14
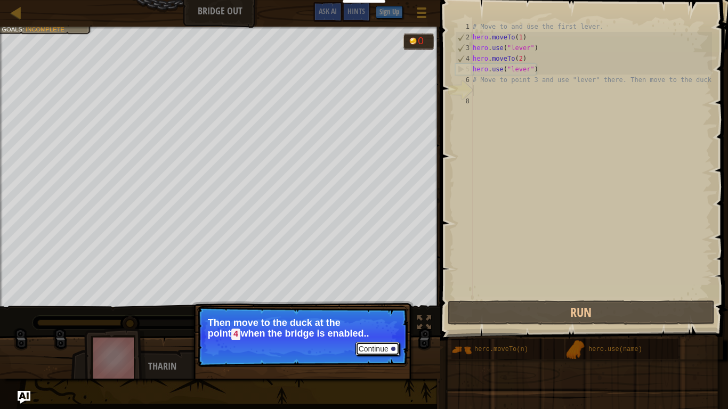
click at [380, 344] on button "Continue" at bounding box center [378, 349] width 44 height 14
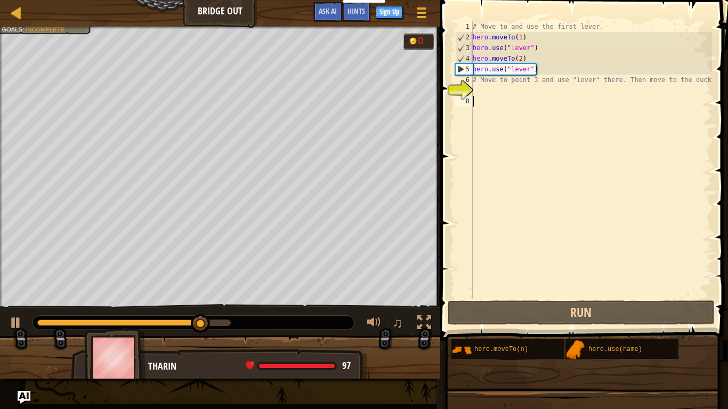
click at [498, 102] on div "# Move to and use the first lever. hero . moveTo ( 1 ) hero . use ( "lever" ) h…" at bounding box center [591, 170] width 241 height 298
click at [493, 96] on div "# Move to and use the first lever. hero . moveTo ( 1 ) hero . use ( "lever" ) h…" at bounding box center [591, 170] width 241 height 298
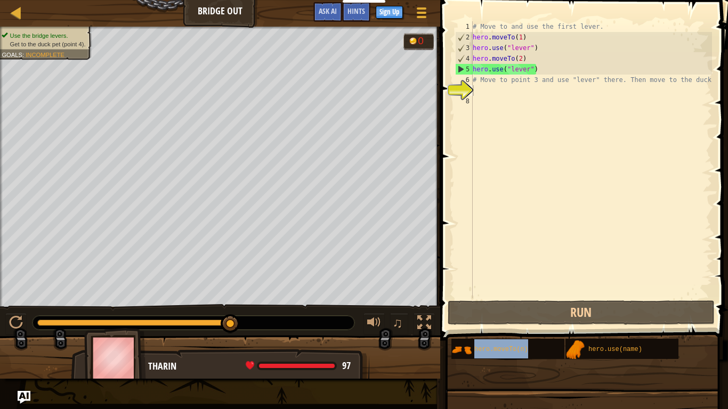
type textarea "hero.moveTo(n)"
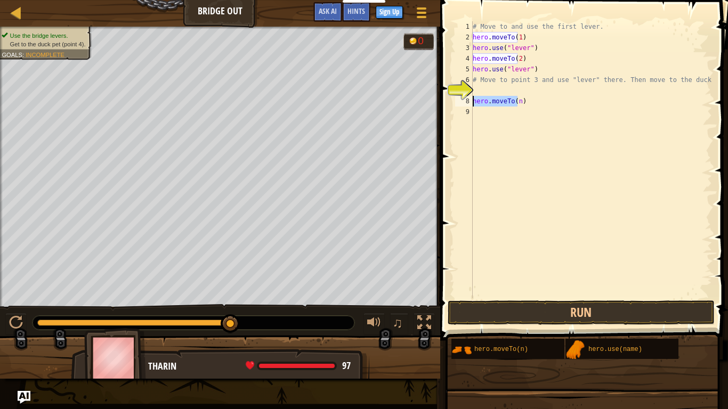
drag, startPoint x: 518, startPoint y: 104, endPoint x: 471, endPoint y: 101, distance: 47.5
click at [471, 101] on div "hero.moveTo(n) 1 2 3 4 5 6 7 8 9 # Move to and use the first lever. hero . move…" at bounding box center [582, 159] width 259 height 277
click at [482, 100] on div "# Move to and use the first lever. hero . moveTo ( 1 ) hero . use ( "lever" ) h…" at bounding box center [591, 170] width 241 height 298
type textarea "n"
click at [521, 87] on div "# Move to and use the first lever. hero . moveTo ( 1 ) hero . use ( "lever" ) h…" at bounding box center [591, 159] width 241 height 277
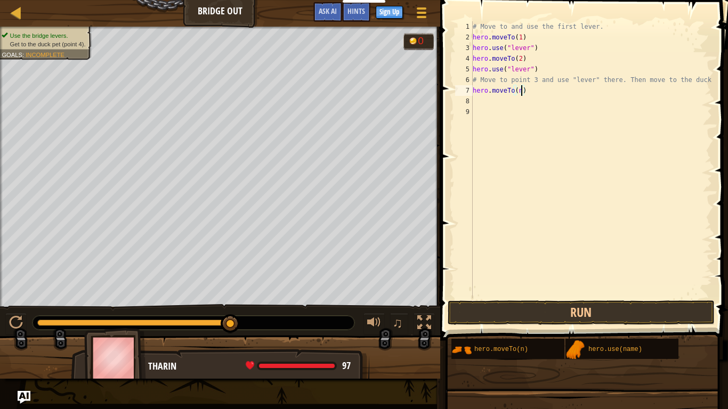
click at [521, 92] on div "# Move to and use the first lever. hero . moveTo ( 1 ) hero . use ( "lever" ) h…" at bounding box center [591, 170] width 241 height 298
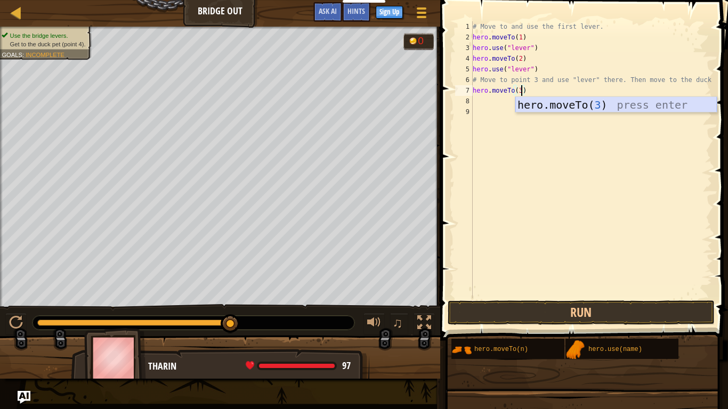
click at [577, 107] on div "hero.moveTo( 3 ) press enter" at bounding box center [615, 121] width 201 height 48
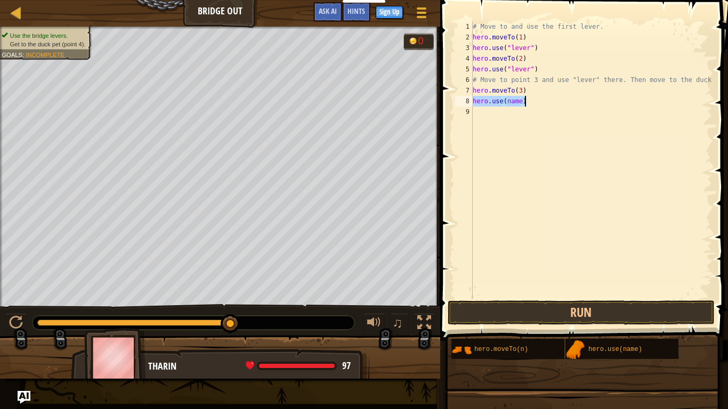
click at [520, 100] on div "# Move to and use the first lever. hero . moveTo ( 1 ) hero . use ( "lever" ) h…" at bounding box center [591, 159] width 241 height 277
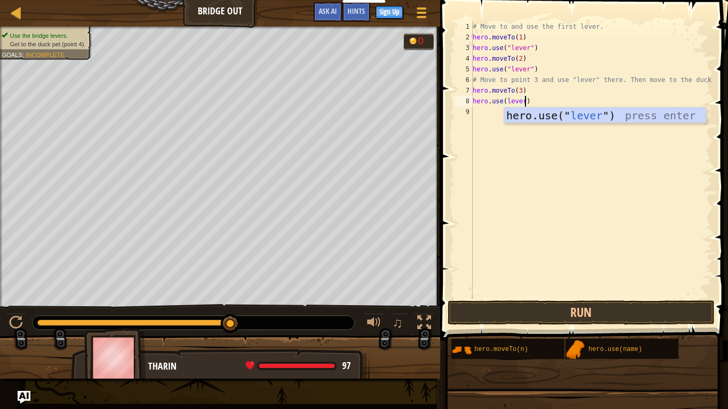
scroll to position [5, 7]
click at [602, 114] on div "hero.use(" lever ") press enter" at bounding box center [604, 132] width 201 height 48
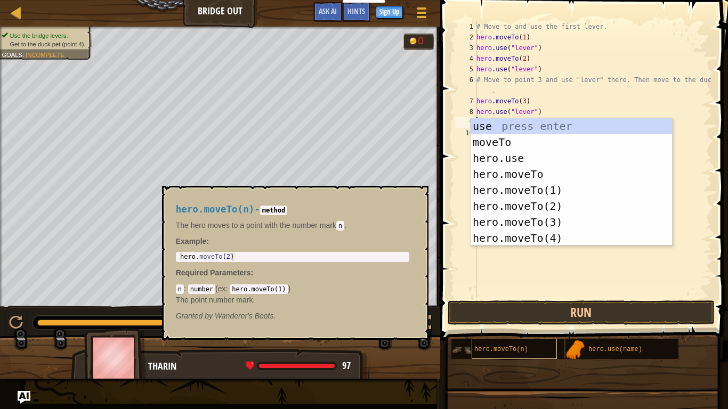
scroll to position [5, 7]
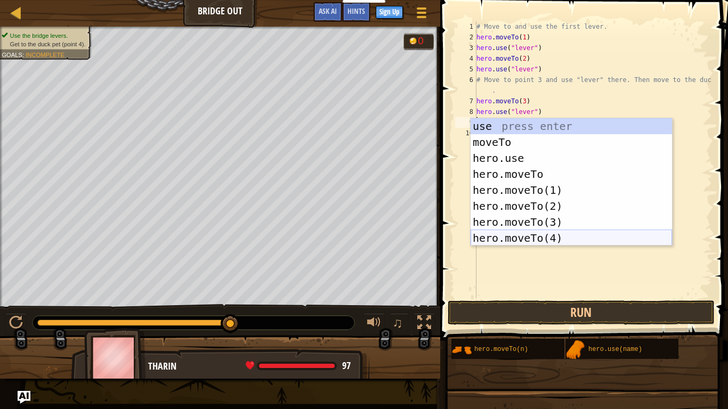
click at [538, 239] on div "use press enter moveTo press enter hero.use press enter hero.moveTo press enter…" at bounding box center [571, 198] width 201 height 160
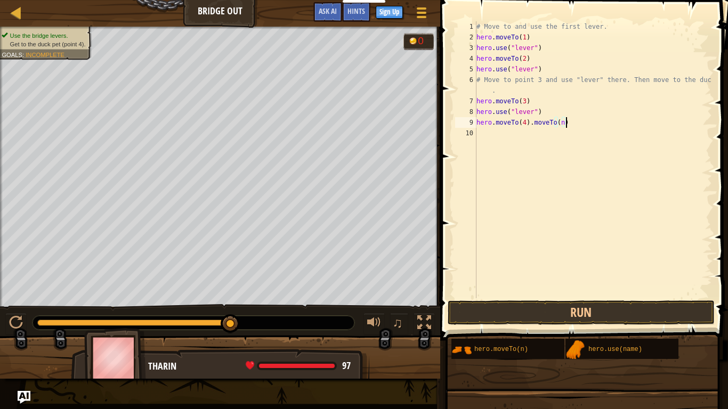
click at [590, 121] on div "# Move to and use the first lever. hero . moveTo ( 1 ) hero . use ( "lever" ) h…" at bounding box center [593, 170] width 238 height 298
click at [524, 102] on div "# Move to and use the first lever. hero . moveTo ( 1 ) hero . use ( "lever" ) h…" at bounding box center [593, 170] width 238 height 298
type textarea "hero.moveTo(3)"
click at [574, 102] on div "# Move to and use the first lever. hero . moveTo ( 1 ) hero . use ( "lever" ) h…" at bounding box center [593, 170] width 238 height 298
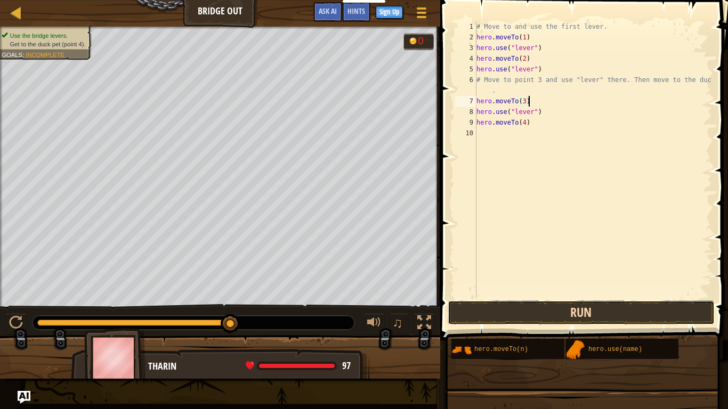
click at [579, 305] on button "Run" at bounding box center [581, 313] width 267 height 25
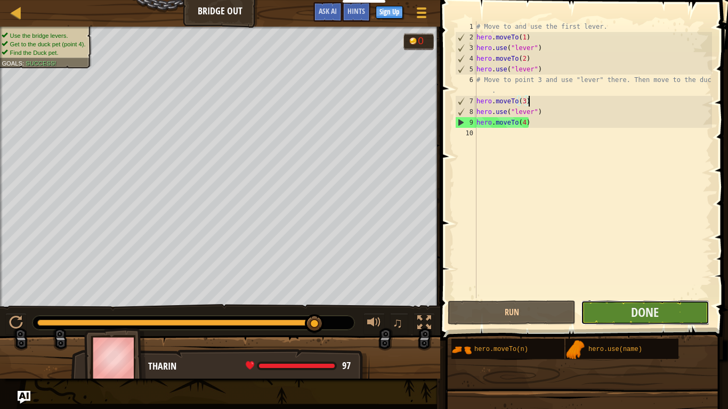
click at [619, 315] on button "Done" at bounding box center [645, 313] width 128 height 25
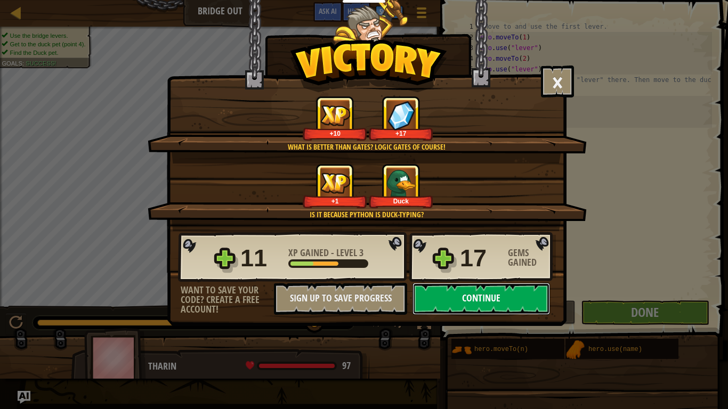
click at [495, 290] on button "Continue" at bounding box center [482, 299] width 138 height 32
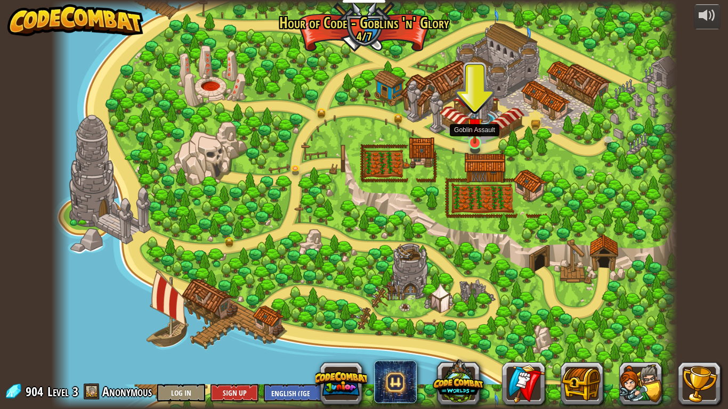
click at [474, 134] on img at bounding box center [475, 126] width 16 height 36
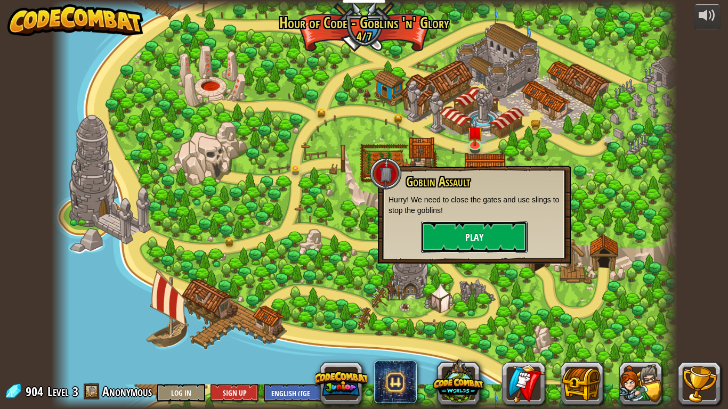
click at [432, 224] on button "Play" at bounding box center [474, 237] width 107 height 32
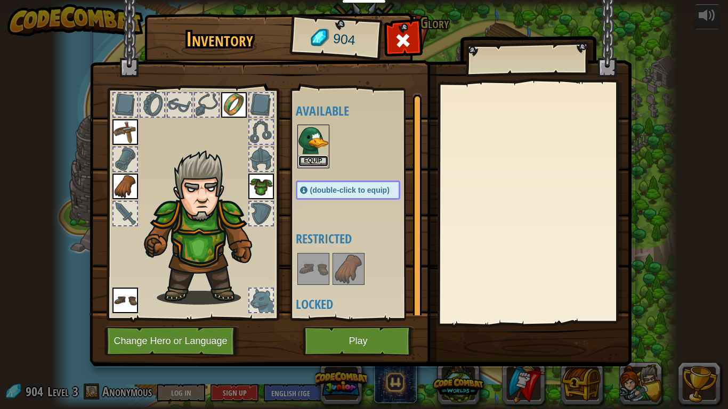
click at [312, 159] on button "Equip" at bounding box center [313, 161] width 30 height 11
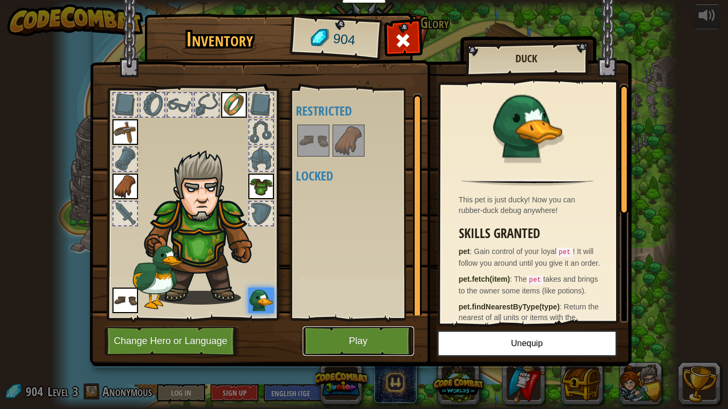
click at [350, 341] on button "Play" at bounding box center [358, 341] width 111 height 29
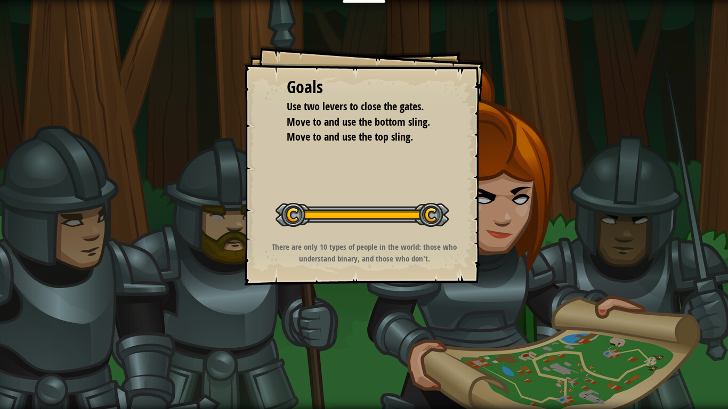
click at [0, 0] on button "Start Level" at bounding box center [0, 0] width 0 height 0
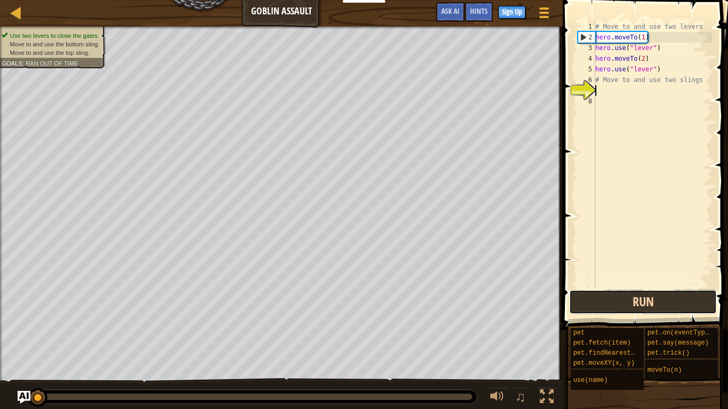
click at [585, 302] on button "Run" at bounding box center [643, 302] width 148 height 25
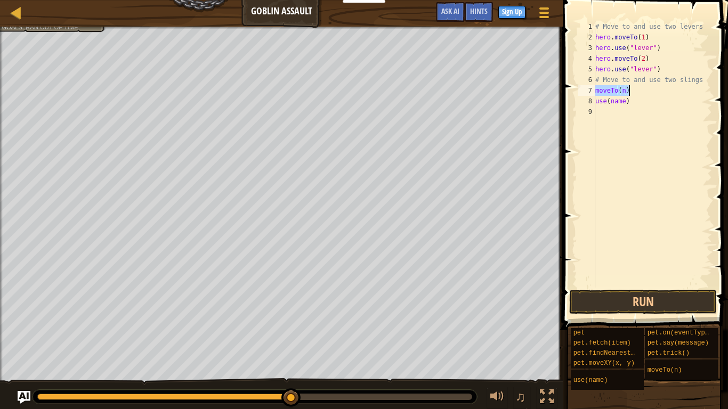
click at [625, 91] on div "# Move to and use two levers hero . moveTo ( 1 ) hero . use ( "lever" ) hero . …" at bounding box center [652, 154] width 119 height 267
click at [625, 101] on div "# Move to and use two levers hero . moveTo ( 1 ) hero . use ( "lever" ) hero . …" at bounding box center [652, 165] width 119 height 288
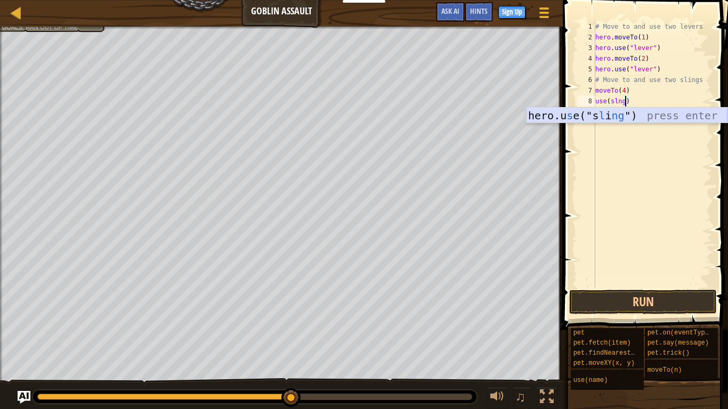
click at [686, 117] on div "hero.u s e("s l i ng ") press enter" at bounding box center [626, 132] width 201 height 48
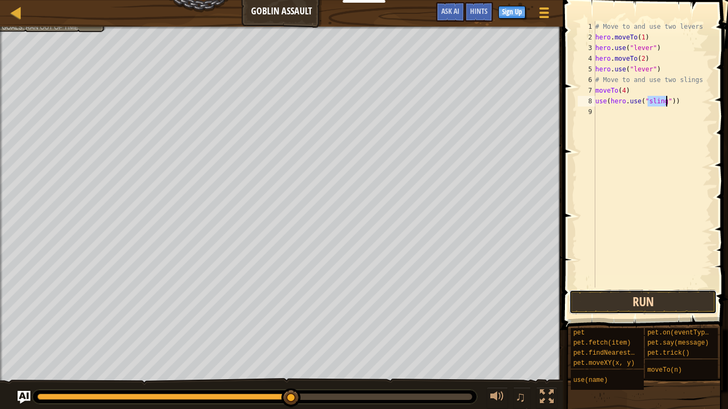
click at [663, 293] on button "Run" at bounding box center [643, 302] width 148 height 25
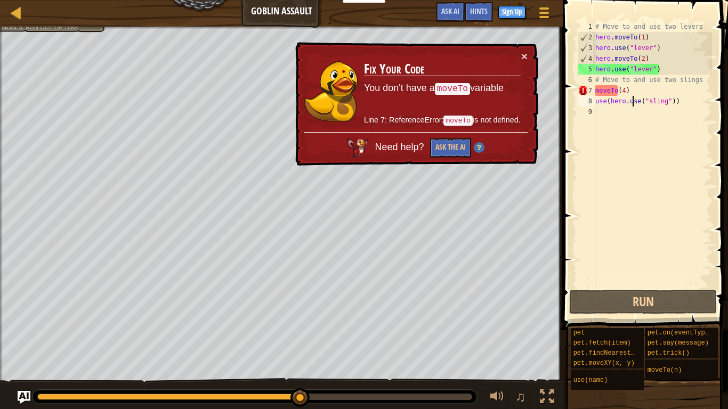
click at [633, 96] on div "# Move to and use two levers hero . moveTo ( 1 ) hero . use ( "lever" ) hero . …" at bounding box center [652, 165] width 119 height 288
click at [632, 90] on div "# Move to and use two levers hero . moveTo ( 1 ) hero . use ( "lever" ) hero . …" at bounding box center [652, 165] width 119 height 288
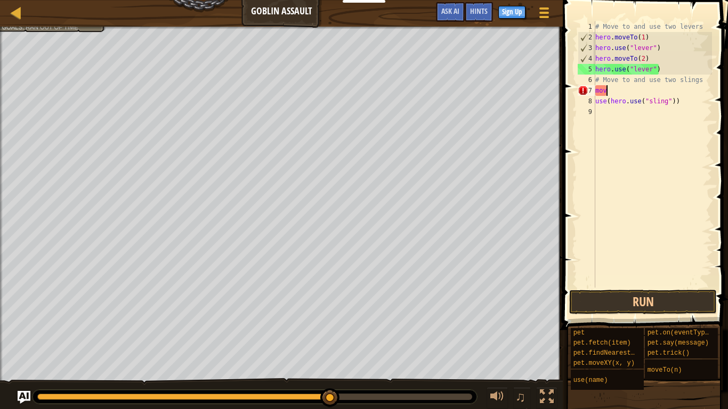
scroll to position [5, 1]
type textarea "m"
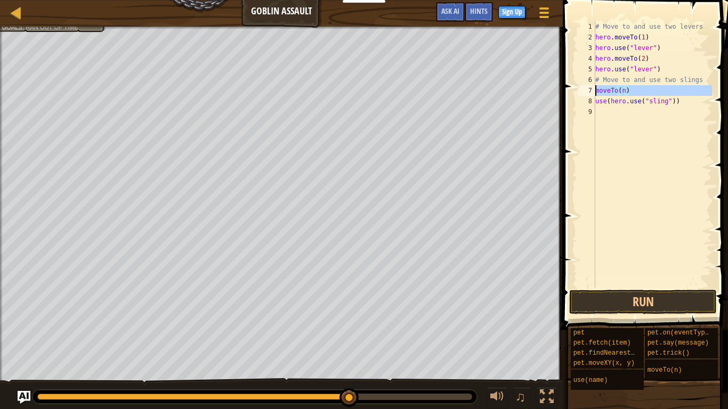
click at [594, 89] on div "7" at bounding box center [587, 90] width 18 height 11
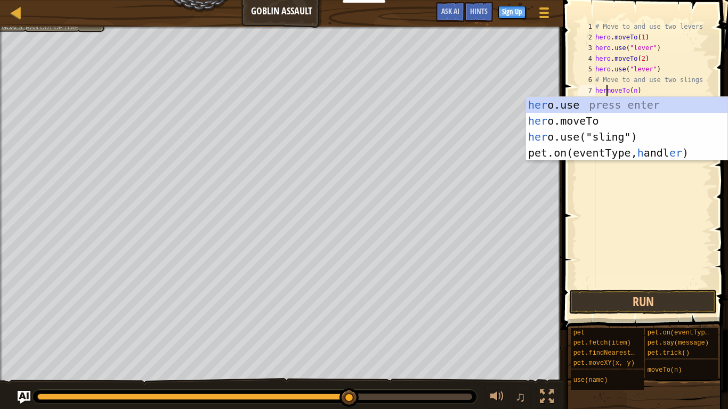
scroll to position [5, 3]
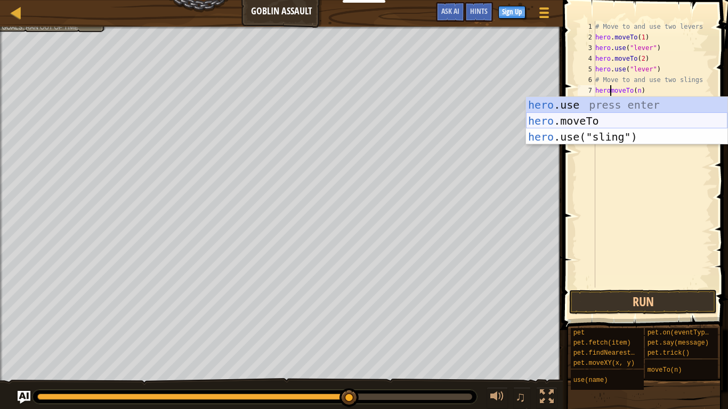
click at [578, 121] on div "hero .use press enter hero .moveTo press enter hero .use("sling") press enter" at bounding box center [626, 137] width 201 height 80
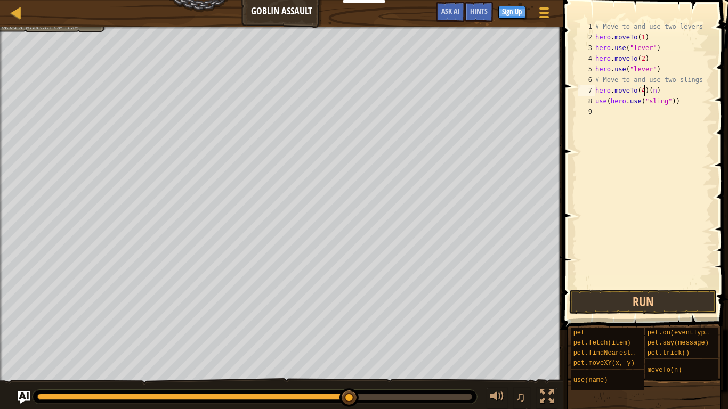
scroll to position [5, 7]
click at [658, 93] on div "# Move to and use two levers hero . moveTo ( 1 ) hero . use ( "lever" ) hero . …" at bounding box center [652, 165] width 119 height 288
click at [628, 301] on button "Run" at bounding box center [643, 302] width 148 height 25
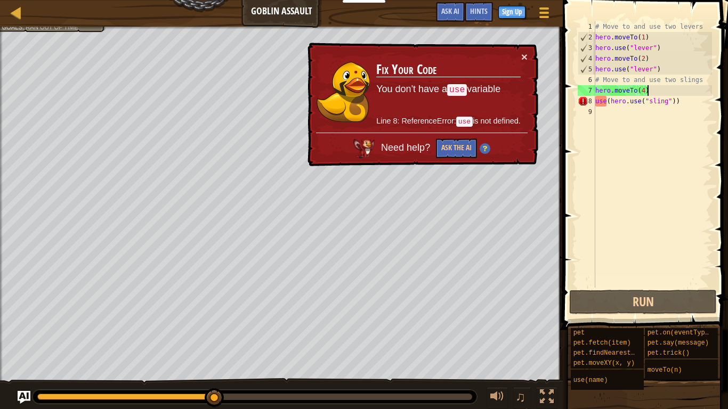
click at [687, 104] on div "# Move to and use two levers hero . moveTo ( 1 ) hero . use ( "lever" ) hero . …" at bounding box center [652, 165] width 119 height 288
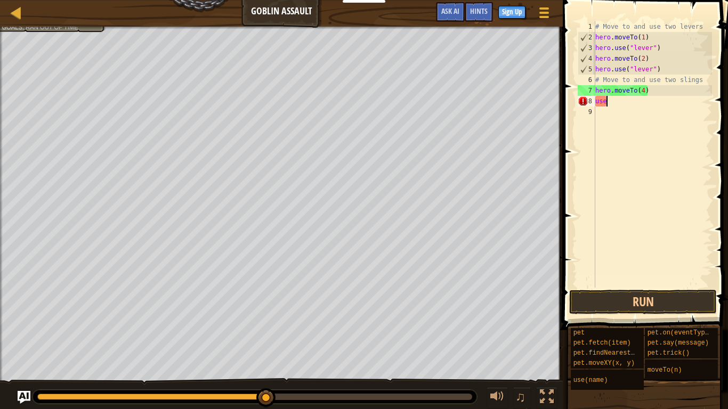
scroll to position [5, 1]
type textarea "u"
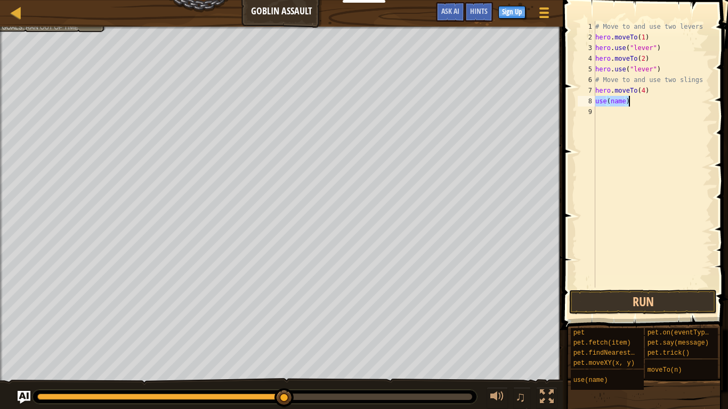
click at [623, 99] on div "# Move to and use two levers hero . moveTo ( 1 ) hero . use ( "lever" ) hero . …" at bounding box center [652, 154] width 119 height 267
click at [623, 102] on div "# Move to and use two levers hero . moveTo ( 1 ) hero . use ( "lever" ) hero . …" at bounding box center [652, 165] width 119 height 288
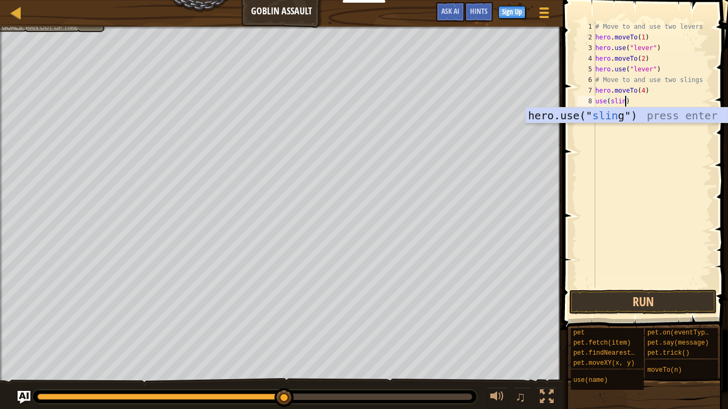
scroll to position [5, 5]
click at [642, 116] on div "hero.use(" sling ") press enter" at bounding box center [626, 132] width 201 height 48
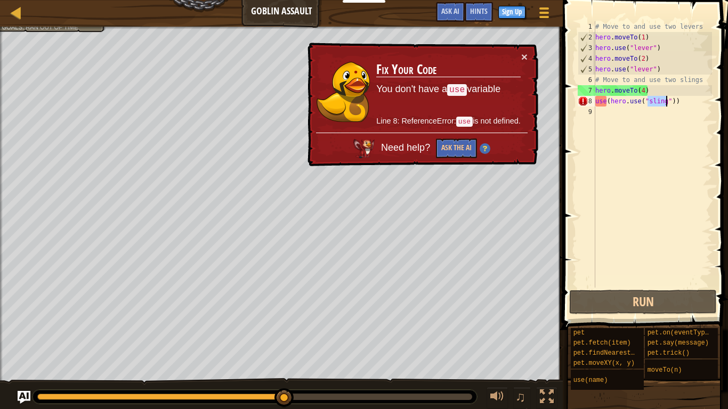
click at [608, 103] on div "# Move to and use two levers hero . moveTo ( 1 ) hero . use ( "lever" ) hero . …" at bounding box center [652, 165] width 119 height 288
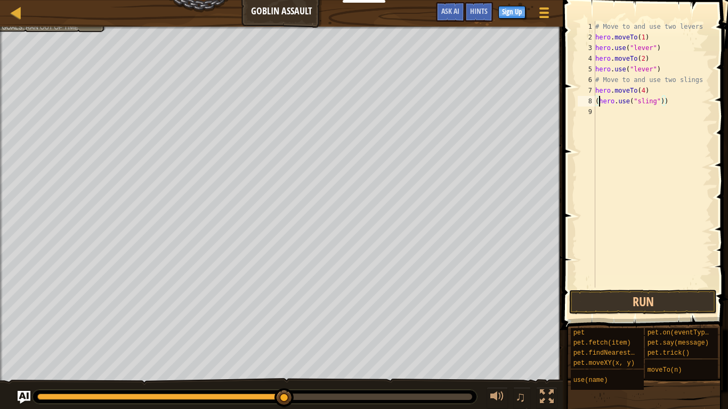
click at [600, 103] on div "# Move to and use two levers hero . moveTo ( 1 ) hero . use ( "lever" ) hero . …" at bounding box center [652, 165] width 119 height 288
click at [664, 102] on div "# Move to and use two levers hero . moveTo ( 1 ) hero . use ( "lever" ) hero . …" at bounding box center [652, 165] width 119 height 288
click at [667, 296] on button "Run" at bounding box center [643, 302] width 148 height 25
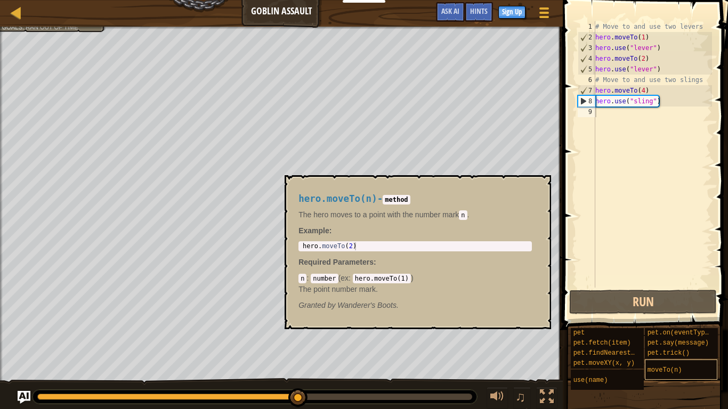
scroll to position [5, 4]
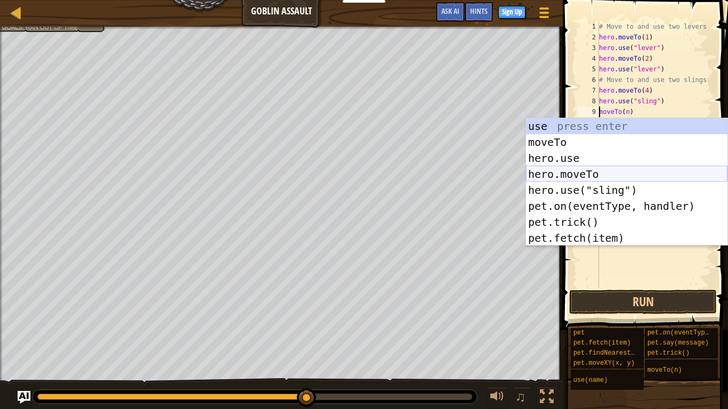
click at [552, 172] on div "use press enter moveTo press enter hero.use press enter hero.moveTo press enter…" at bounding box center [626, 198] width 201 height 160
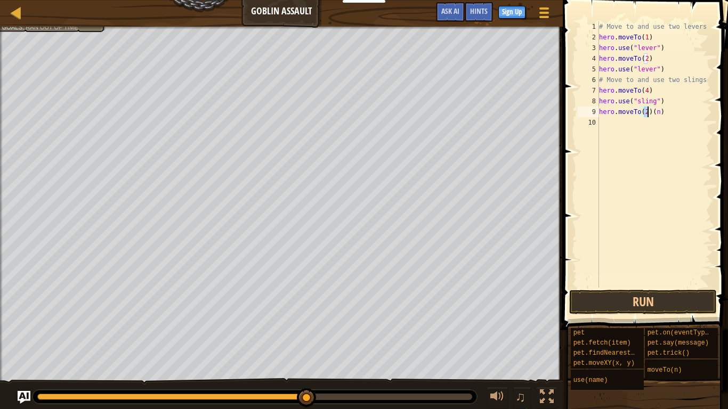
click at [663, 112] on div "# Move to and use two levers hero . moveTo ( 1 ) hero . use ( "lever" ) hero . …" at bounding box center [654, 165] width 115 height 288
type textarea "hero.moveTo(3)"
click at [615, 126] on div "# Move to and use two levers hero . moveTo ( 1 ) hero . use ( "lever" ) hero . …" at bounding box center [654, 165] width 115 height 288
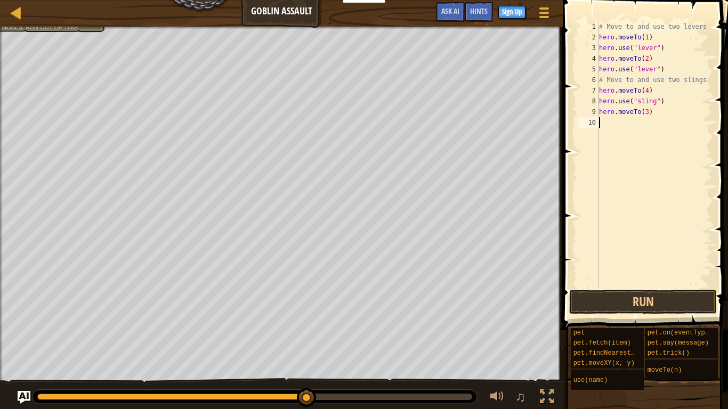
scroll to position [5, 0]
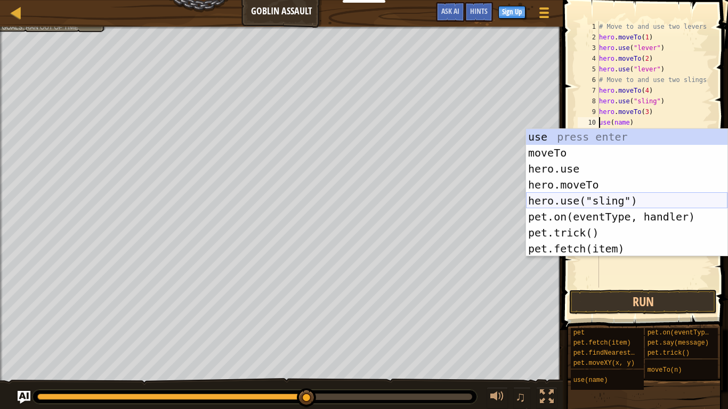
click at [574, 201] on div "use press enter moveTo press enter hero.use press enter hero.moveTo press enter…" at bounding box center [626, 209] width 201 height 160
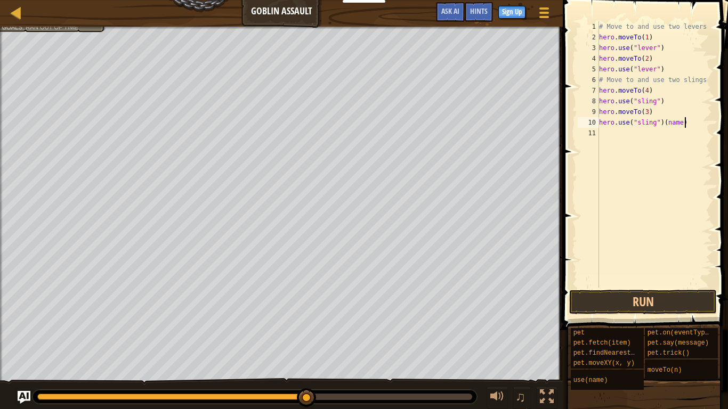
click at [685, 125] on div "# Move to and use two levers hero . moveTo ( 1 ) hero . use ( "lever" ) hero . …" at bounding box center [654, 165] width 115 height 288
type textarea "hero.use("sling")"
click at [675, 296] on button "Run" at bounding box center [643, 302] width 148 height 25
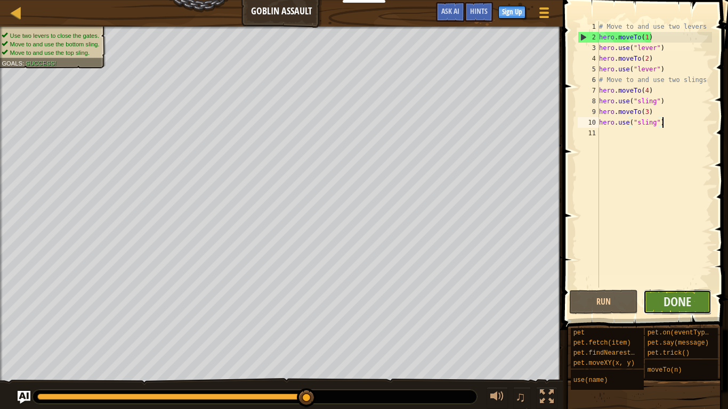
click at [691, 300] on button "Done" at bounding box center [677, 302] width 69 height 25
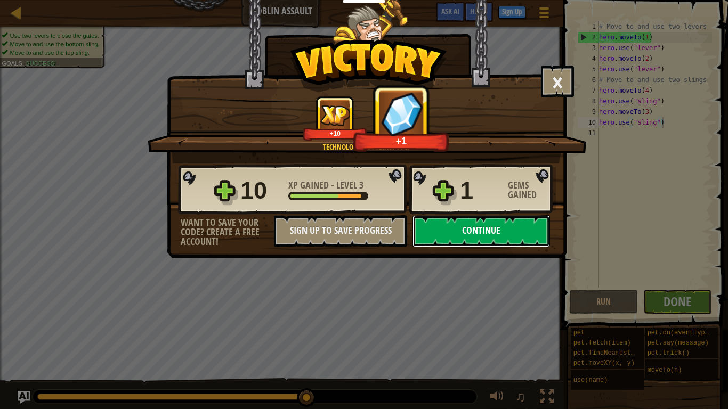
click at [467, 232] on button "Continue" at bounding box center [482, 231] width 138 height 32
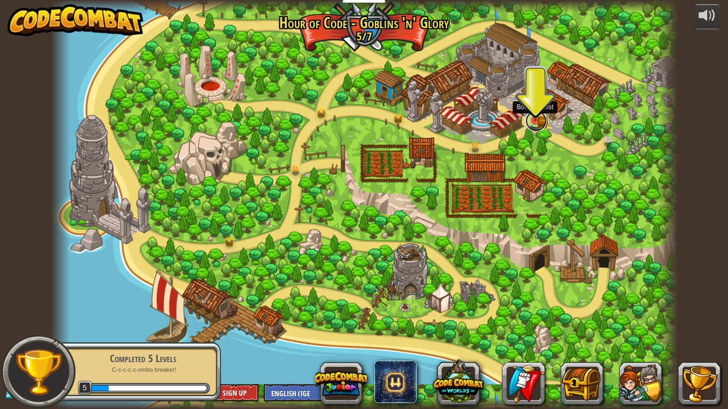
click at [539, 124] on link at bounding box center [536, 120] width 21 height 21
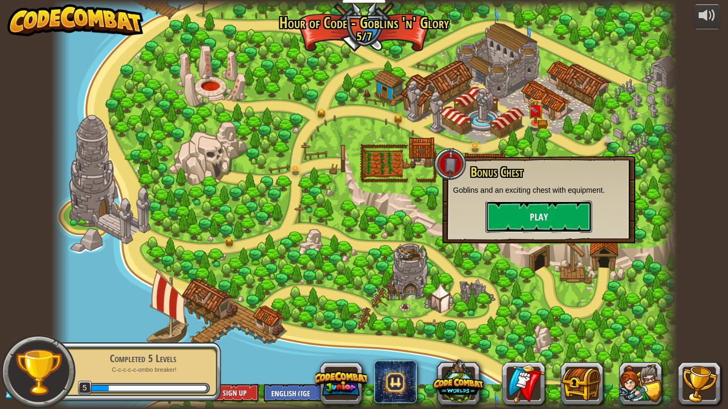
click at [542, 221] on button "Play" at bounding box center [539, 217] width 107 height 32
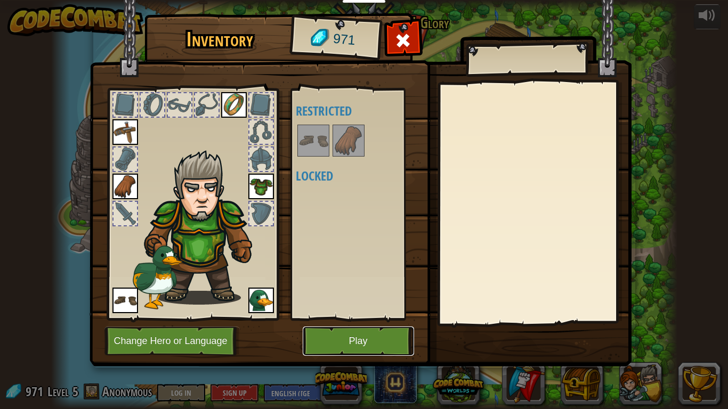
click at [334, 337] on button "Play" at bounding box center [358, 341] width 111 height 29
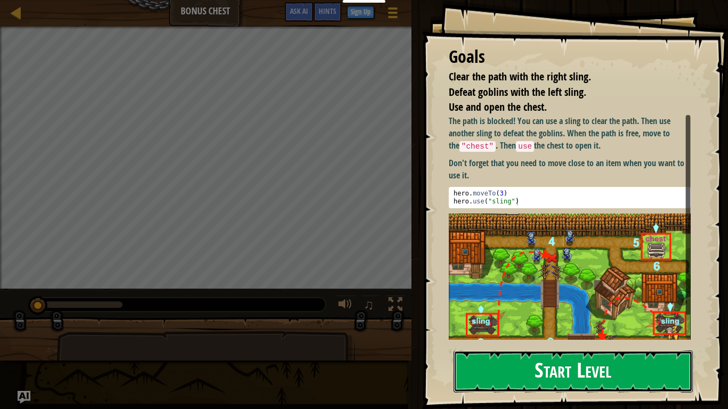
click at [541, 344] on button "Start Level" at bounding box center [573, 372] width 239 height 42
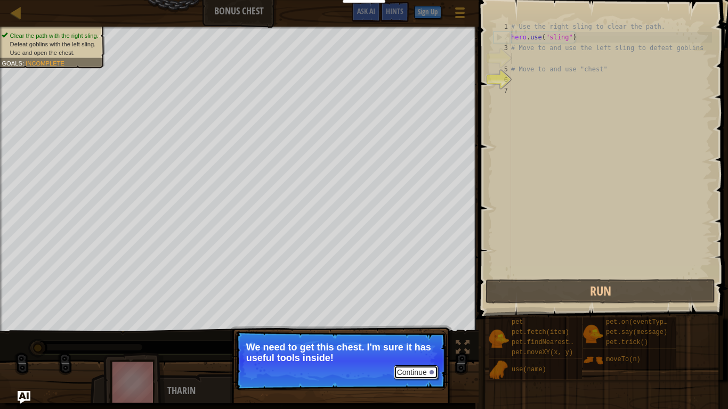
click at [411, 344] on button "Continue" at bounding box center [416, 373] width 44 height 14
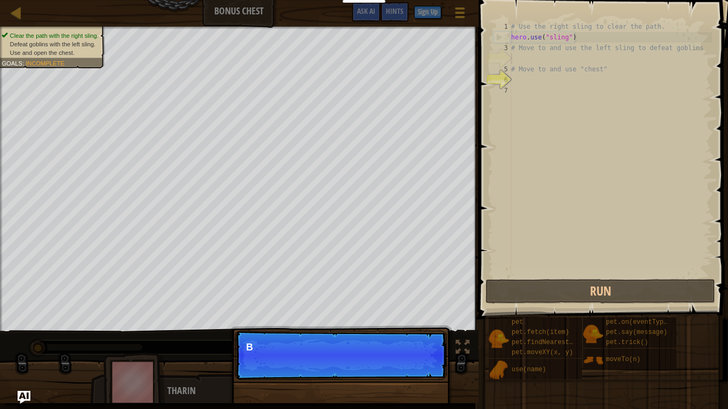
scroll to position [5, 0]
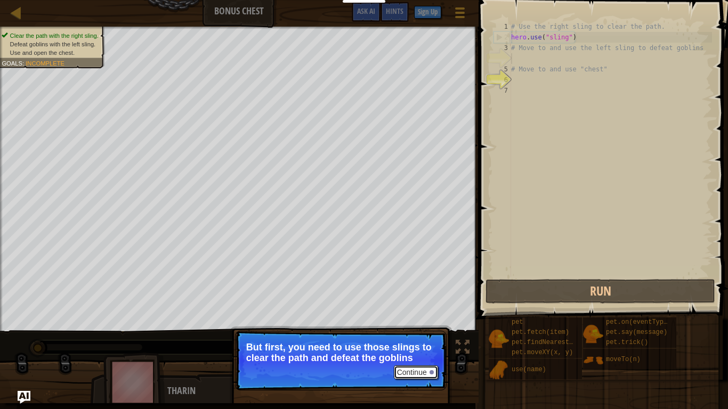
click at [414, 344] on button "Continue" at bounding box center [416, 373] width 44 height 14
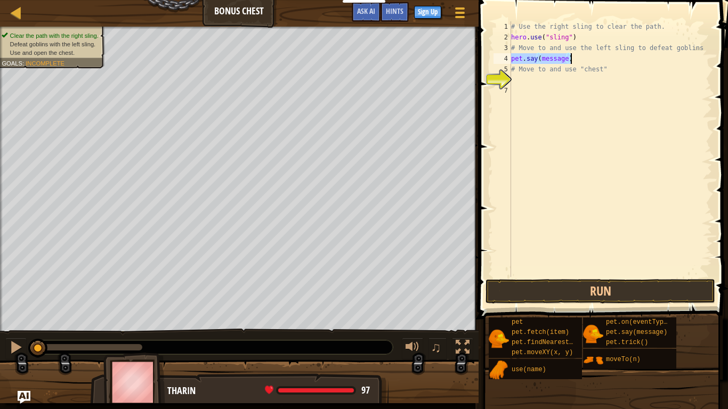
click at [563, 56] on div "# Use the right sling to clear the path. hero . use ( "sling" ) # Move to and u…" at bounding box center [610, 149] width 203 height 256
click at [565, 60] on div "# Use the right sling to clear the path. hero . use ( "sling" ) # Move to and u…" at bounding box center [610, 159] width 203 height 277
click at [567, 59] on div "# Use the right sling to clear the path. hero . use ( "sling" ) # Move to and u…" at bounding box center [610, 159] width 203 height 277
click at [596, 279] on button "Run" at bounding box center [601, 291] width 230 height 25
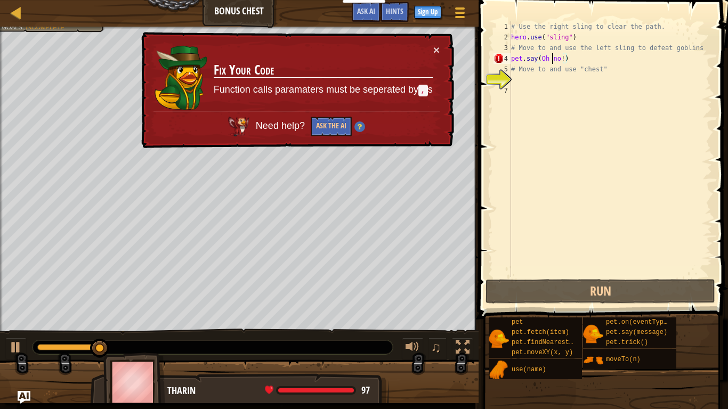
click at [551, 60] on div "# Use the right sling to clear the path. hero . use ( "sling" ) # Move to and u…" at bounding box center [610, 159] width 203 height 277
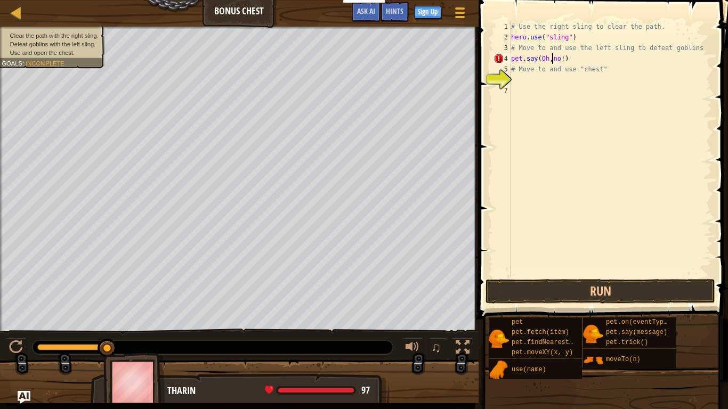
scroll to position [5, 6]
click at [524, 280] on button "Run" at bounding box center [601, 291] width 230 height 25
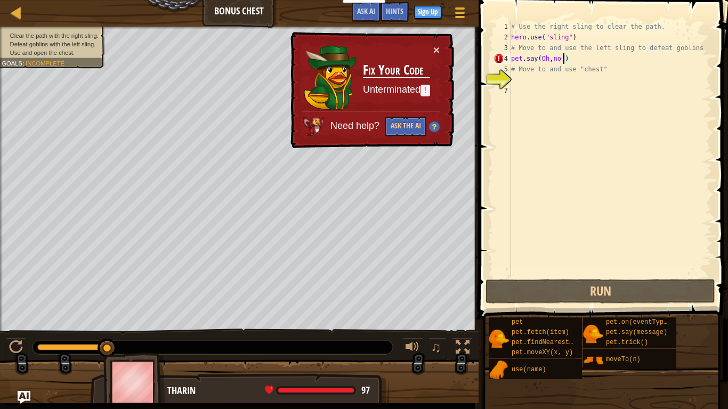
click at [564, 60] on div "# Use the right sling to clear the path. hero . use ( "sling" ) # Move to and u…" at bounding box center [610, 159] width 203 height 277
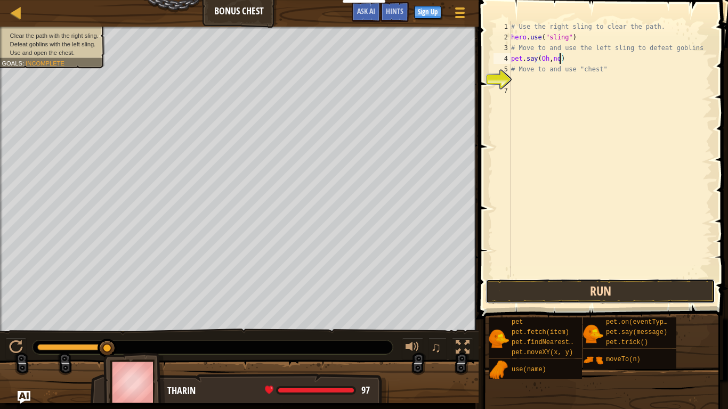
click at [584, 291] on button "Run" at bounding box center [601, 291] width 230 height 25
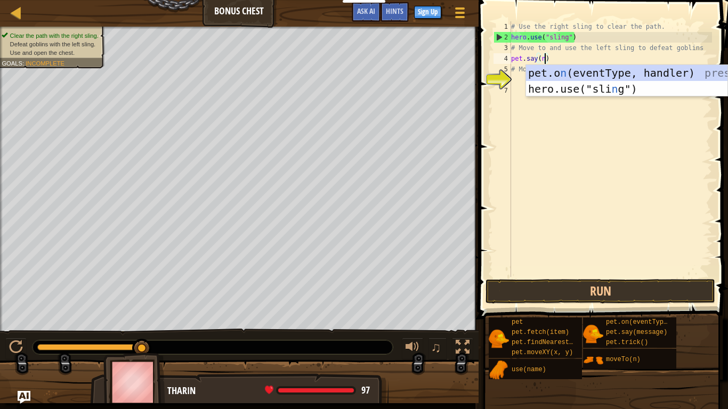
scroll to position [5, 5]
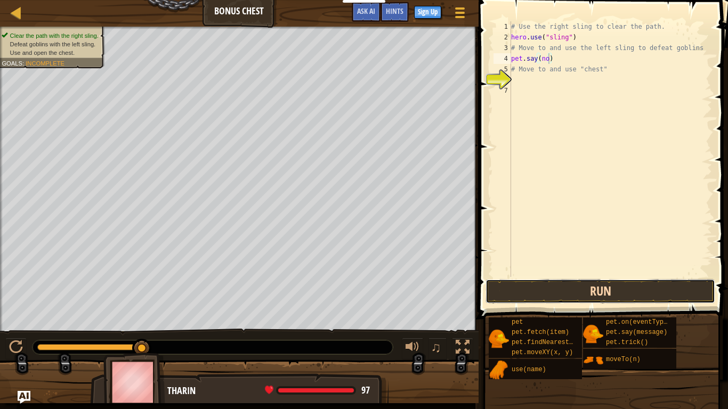
click at [618, 292] on button "Run" at bounding box center [601, 291] width 230 height 25
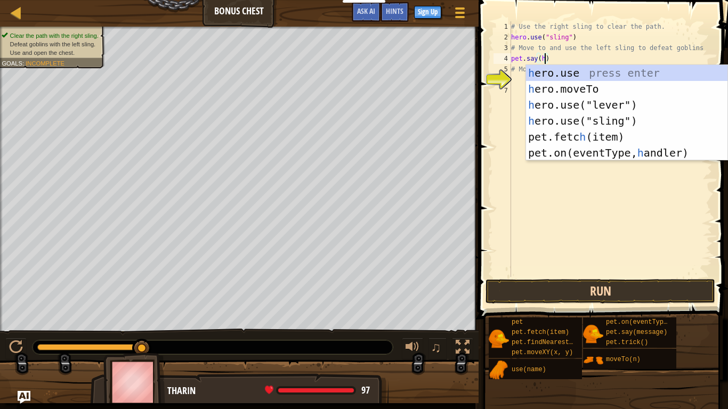
type textarea "pet.say(hi)"
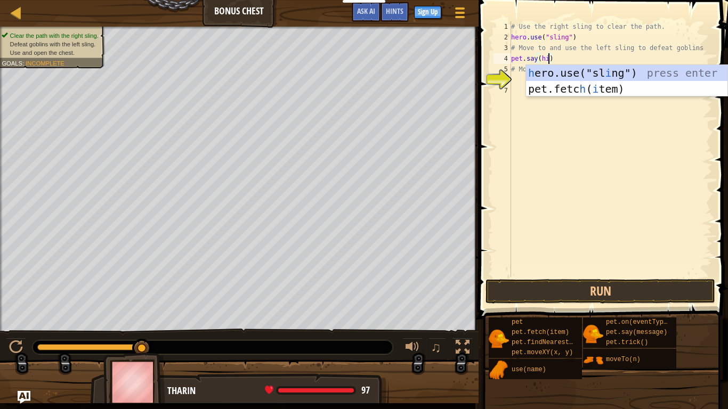
click at [652, 176] on div "# Use the right sling to clear the path. hero . use ( "sling" ) # Move to and u…" at bounding box center [610, 159] width 203 height 277
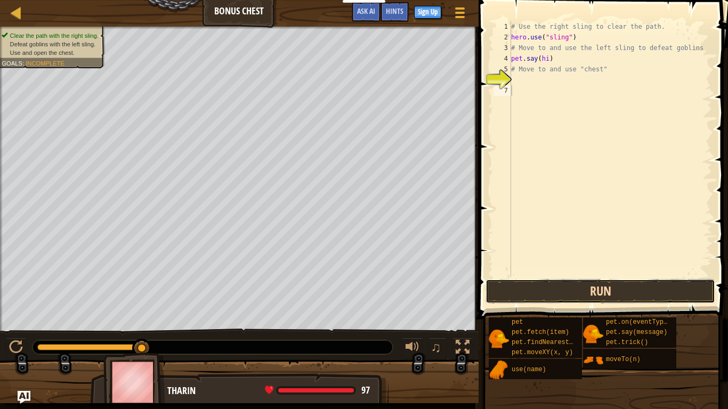
click at [605, 291] on button "Run" at bounding box center [601, 291] width 230 height 25
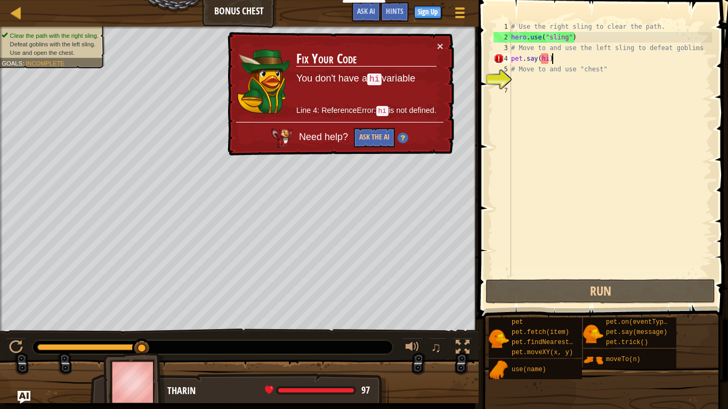
click at [559, 60] on div "# Use the right sling to clear the path. hero . use ( "sling" ) # Move to and u…" at bounding box center [610, 159] width 203 height 277
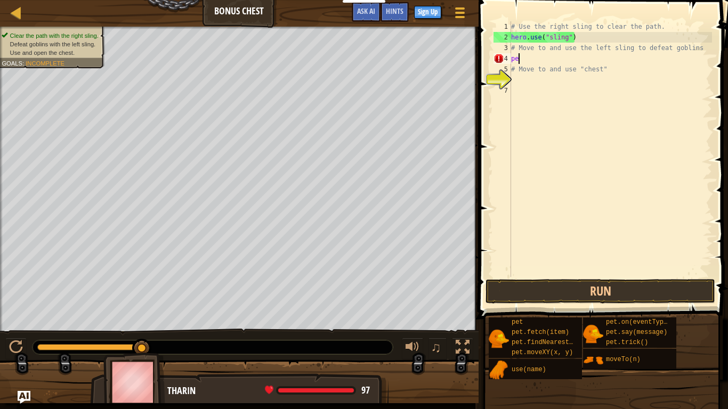
type textarea "p"
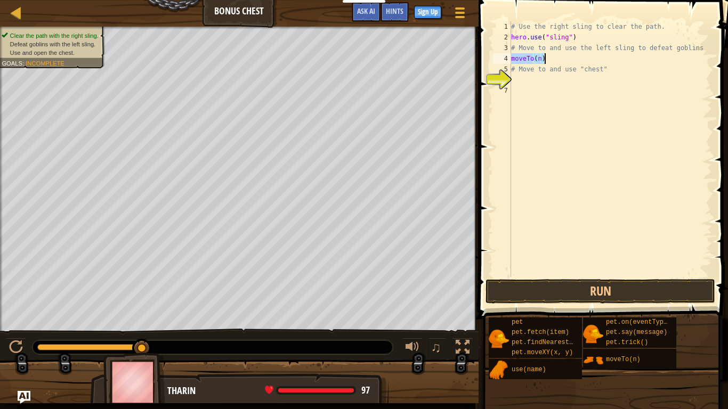
click at [537, 56] on div "# Use the right sling to clear the path. hero . use ( "sling" ) # Move to and u…" at bounding box center [610, 149] width 203 height 256
click at [538, 59] on div "# Use the right sling to clear the path. hero . use ( "sling" ) # Move to and u…" at bounding box center [610, 159] width 203 height 277
click at [542, 60] on div "# Use the right sling to clear the path. hero . use ( "sling" ) # Move to and u…" at bounding box center [610, 159] width 203 height 277
click at [512, 59] on div "# Use the right sling to clear the path. hero . use ( "sling" ) # Move to and u…" at bounding box center [610, 159] width 203 height 277
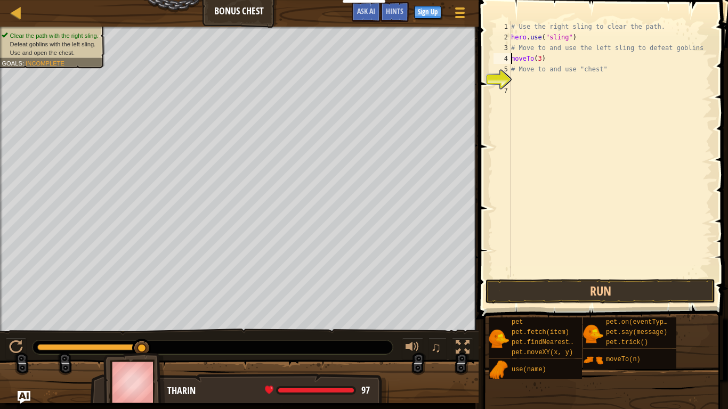
scroll to position [5, 1]
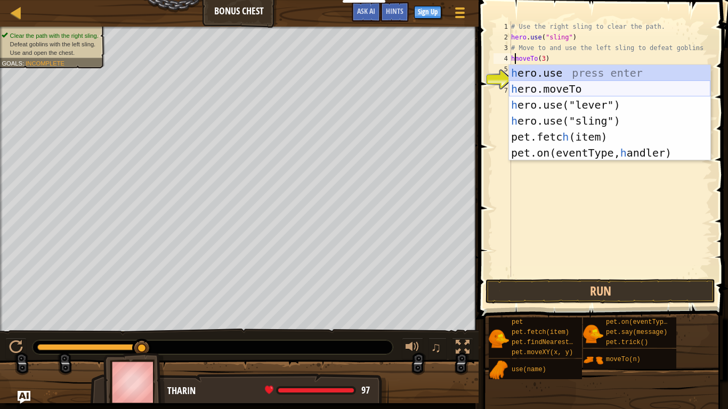
click at [564, 91] on div "h ero.use press enter h ero.moveTo press enter h ero.use("lever") press enter h…" at bounding box center [609, 129] width 201 height 128
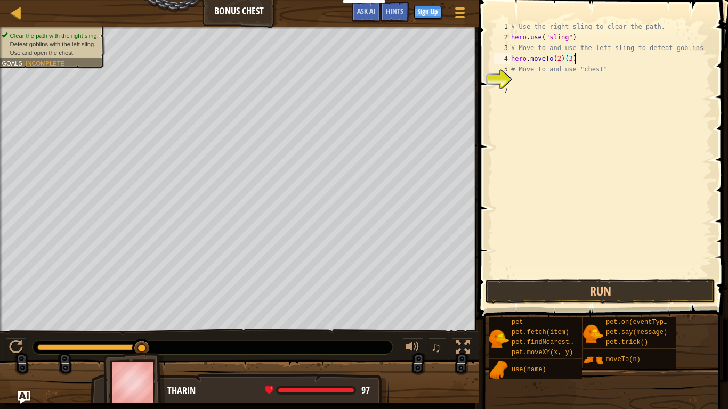
click at [573, 60] on div "# Use the right sling to clear the path. hero . use ( "sling" ) # Move to and u…" at bounding box center [610, 159] width 203 height 277
click at [558, 59] on div "# Use the right sling to clear the path. hero . use ( "sling" ) # Move to and u…" at bounding box center [610, 159] width 203 height 277
click at [617, 72] on div "# Use the right sling to clear the path. hero . use ( "sling" ) # Move to and u…" at bounding box center [610, 159] width 203 height 277
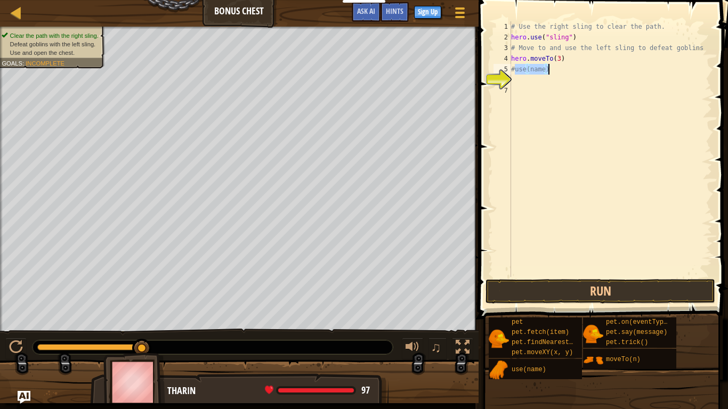
click at [514, 67] on div "# Use the right sling to clear the path. hero . use ( "sling" ) # Move to and u…" at bounding box center [610, 149] width 203 height 256
click at [559, 70] on div "# Use the right sling to clear the path. hero . use ( "sling" ) # Move to and u…" at bounding box center [610, 159] width 203 height 277
click at [539, 70] on div "# Use the right sling to clear the path. hero . use ( "sling" ) # Move to and u…" at bounding box center [610, 159] width 203 height 277
click at [511, 68] on div "5" at bounding box center [503, 69] width 18 height 11
click at [512, 68] on div "# Use the right sling to clear the path. hero . use ( "sling" ) # Move to and u…" at bounding box center [610, 159] width 203 height 277
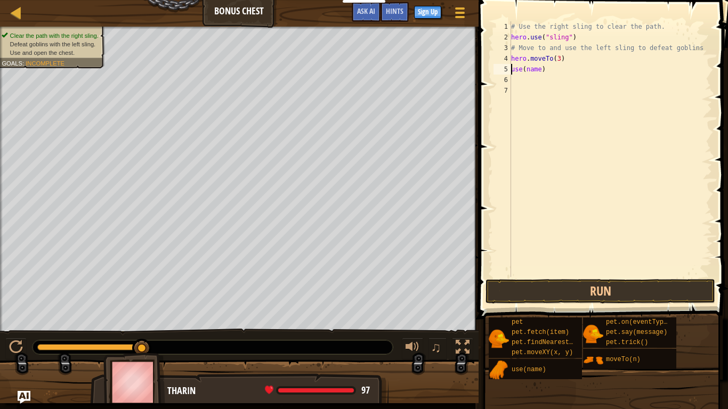
click at [512, 69] on div "# Use the right sling to clear the path. hero . use ( "sling" ) # Move to and u…" at bounding box center [610, 159] width 203 height 277
click at [541, 70] on div "# Use the right sling to clear the path. hero . use ( "sling" ) # Move to and u…" at bounding box center [610, 159] width 203 height 277
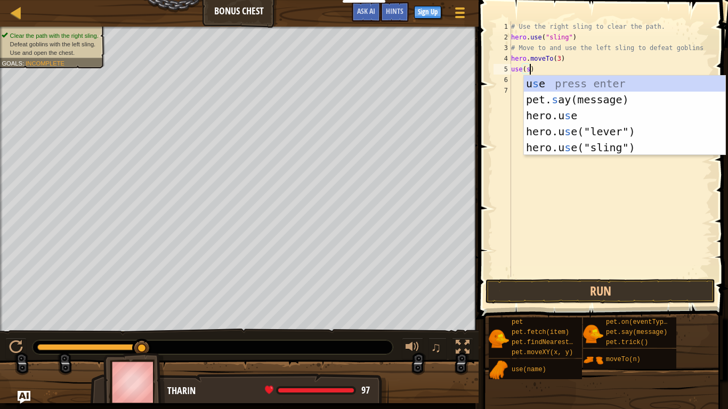
scroll to position [5, 3]
click at [560, 144] on div "u s e press enter pet. s ay(message) press enter hero.u s e press enter hero.u …" at bounding box center [624, 132] width 201 height 112
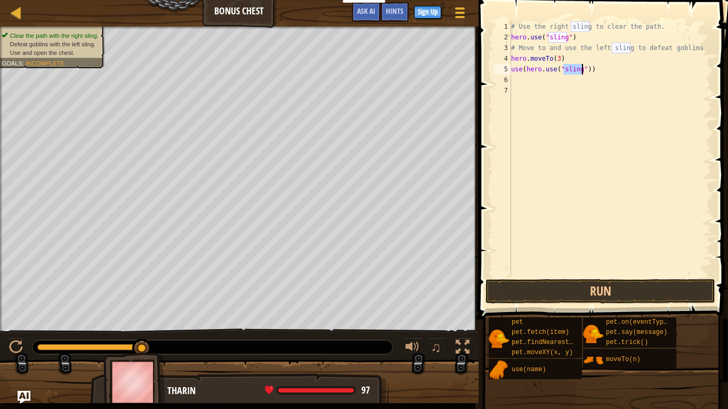
click at [592, 69] on div "# Use the right sling to clear the path. hero . use ( "sling" ) # Move to and u…" at bounding box center [610, 159] width 203 height 277
click at [526, 70] on div "# Use the right sling to clear the path. hero . use ( "sling" ) # Move to and u…" at bounding box center [610, 159] width 203 height 277
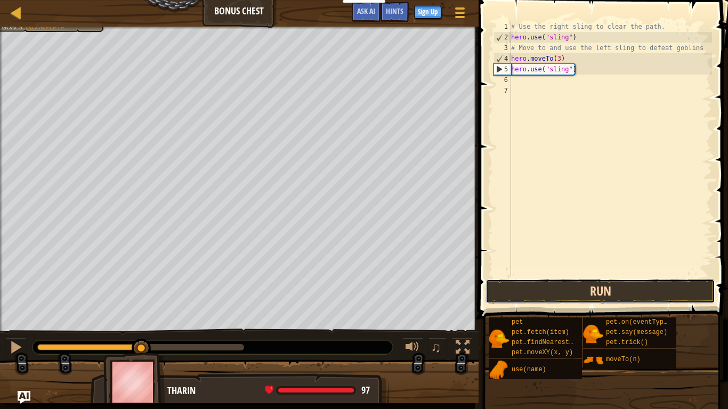
click at [589, 295] on button "Run" at bounding box center [601, 291] width 230 height 25
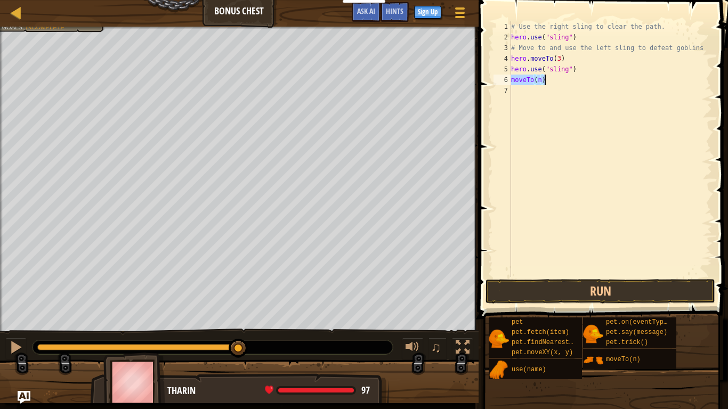
click at [510, 77] on div "6" at bounding box center [503, 80] width 18 height 11
click at [511, 78] on div "# Use the right sling to clear the path. hero . use ( "sling" ) # Move to and u…" at bounding box center [610, 159] width 203 height 277
click at [542, 82] on div "# Use the right sling to clear the path. hero . use ( "sling" ) # Move to and u…" at bounding box center [610, 159] width 203 height 277
type textarea "moveTo(2)"
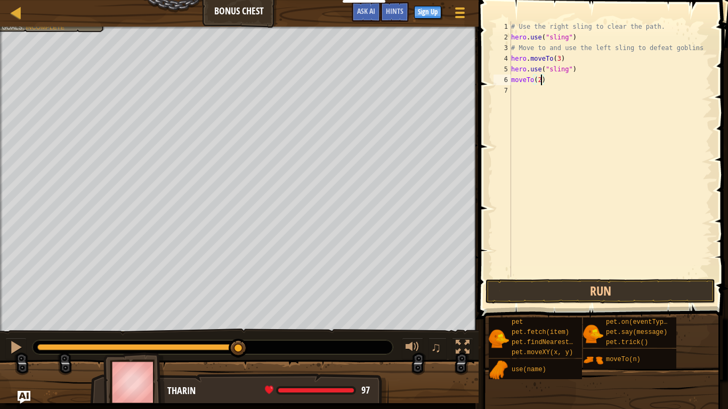
click at [512, 78] on div "# Use the right sling to clear the path. hero . use ( "sling" ) # Move to and u…" at bounding box center [610, 159] width 203 height 277
click at [535, 91] on div "# Use the right sling to clear the path. hero . use ( "sling" ) # Move to and u…" at bounding box center [610, 159] width 203 height 277
click at [540, 289] on button "Run" at bounding box center [601, 291] width 230 height 25
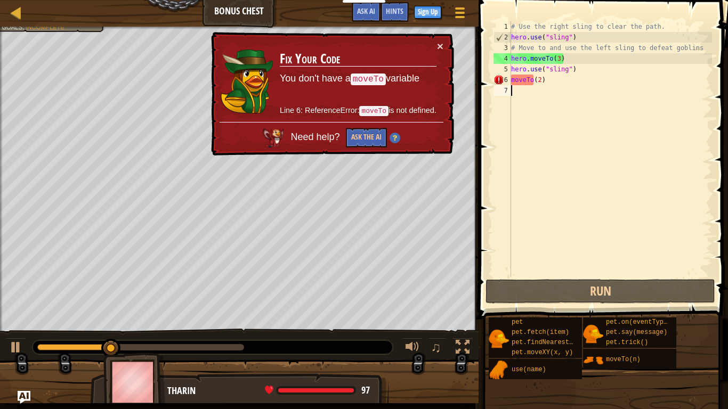
click at [551, 83] on div "# Use the right sling to clear the path. hero . use ( "sling" ) # Move to and u…" at bounding box center [610, 159] width 203 height 277
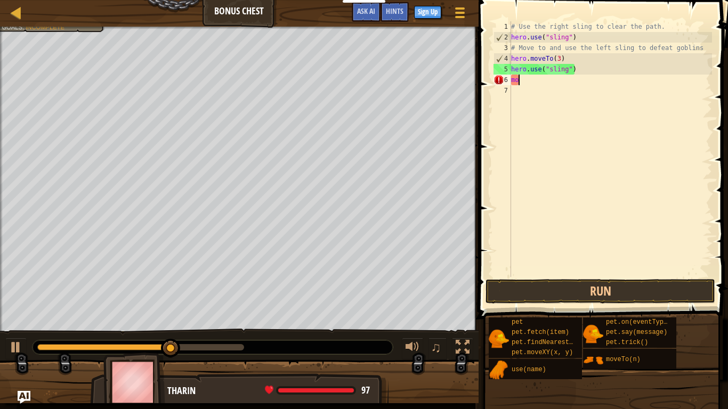
type textarea "m"
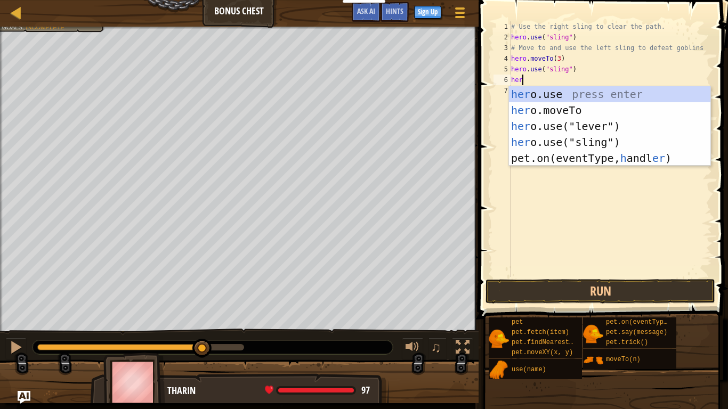
scroll to position [5, 2]
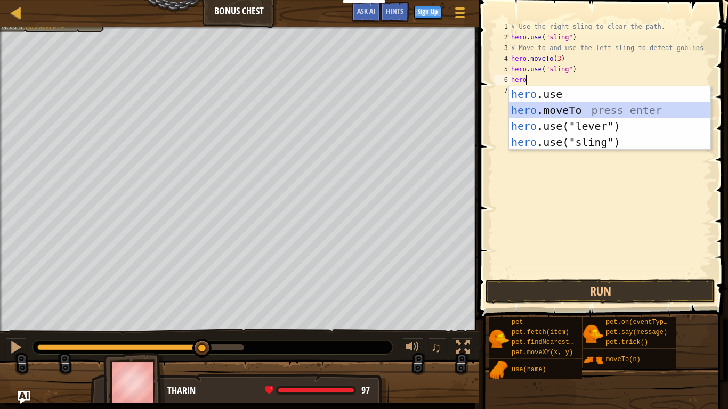
click at [569, 110] on div "hero .use press enter hero .moveTo press enter hero .use("lever") press enter h…" at bounding box center [609, 134] width 201 height 96
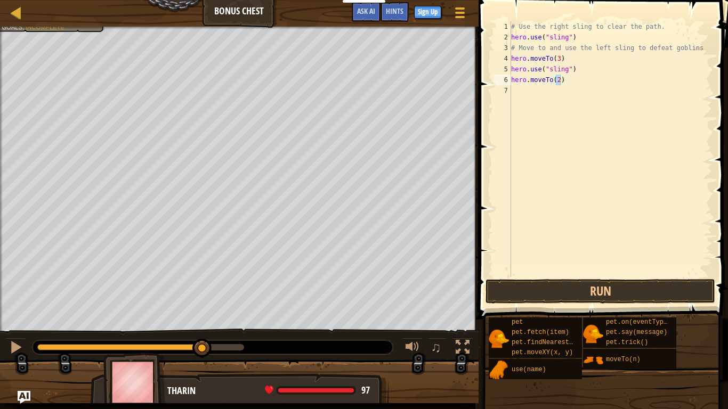
drag, startPoint x: 600, startPoint y: 357, endPoint x: 558, endPoint y: 127, distance: 233.5
click at [558, 127] on div "Hints hero.moveTo(2) 1 2 3 4 5 6 7 # Use the right sling to clear the path. her…" at bounding box center [601, 202] width 253 height 404
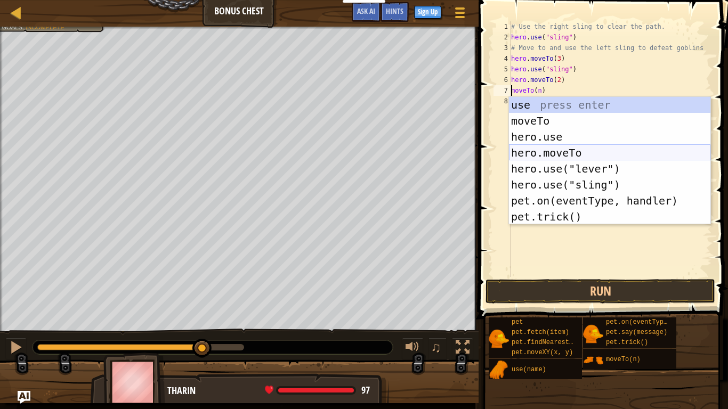
click at [549, 156] on div "use press enter moveTo press enter hero.use press enter hero.moveTo press enter…" at bounding box center [609, 177] width 201 height 160
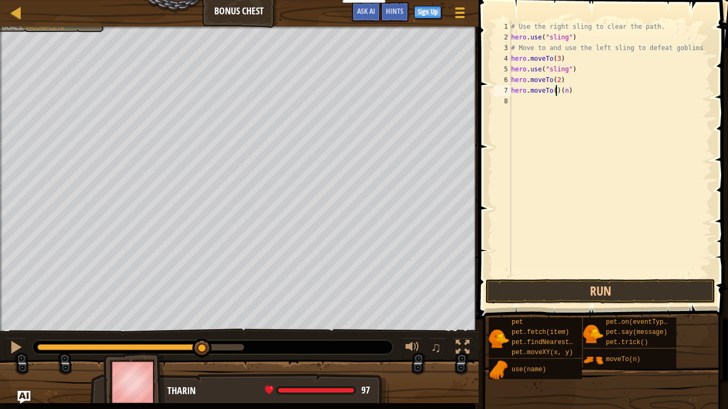
scroll to position [5, 7]
click at [575, 91] on div "# Use the right sling to clear the path. hero . use ( "sling" ) # Move to and u…" at bounding box center [610, 159] width 203 height 277
click at [595, 288] on button "Run" at bounding box center [601, 291] width 230 height 25
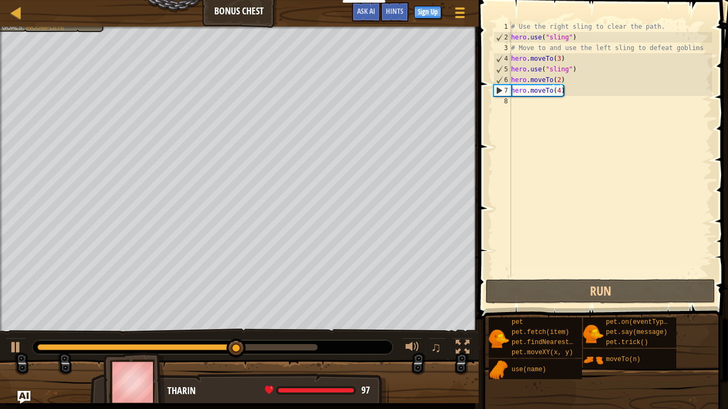
drag, startPoint x: 601, startPoint y: 363, endPoint x: 563, endPoint y: 222, distance: 145.6
click at [563, 222] on div "Hints hero.moveTo(4) 1 2 3 4 5 6 7 8 # Use the right sling to clear the path. h…" at bounding box center [601, 202] width 253 height 404
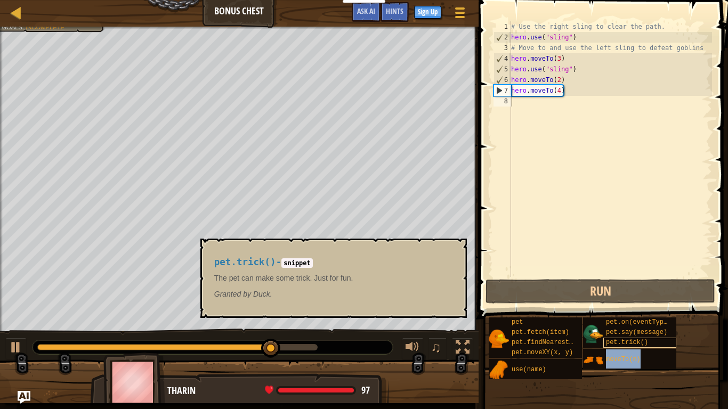
scroll to position [5, 4]
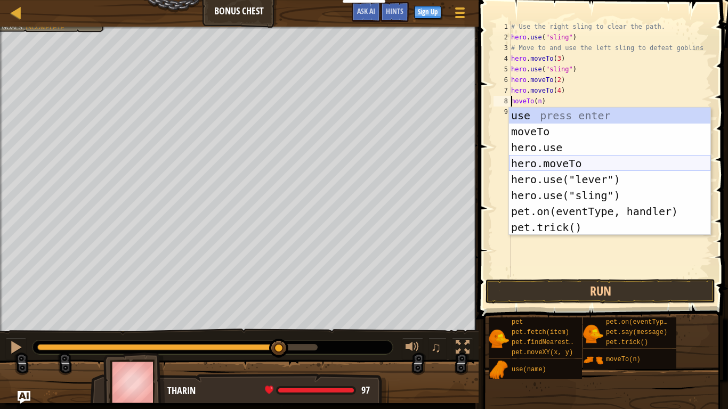
click at [539, 162] on div "use press enter moveTo press enter hero.use press enter hero.moveTo press enter…" at bounding box center [609, 188] width 201 height 160
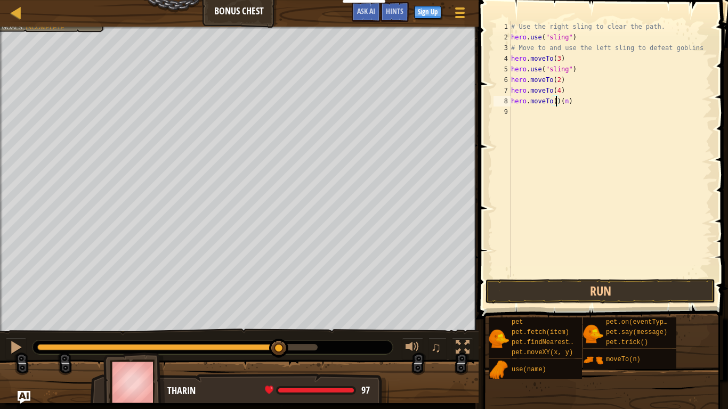
type textarea "hero.moveTo(6)(n)"
click at [597, 108] on div "# Use the right sling to clear the path. hero . use ( "sling" ) # Move to and u…" at bounding box center [610, 159] width 203 height 277
click at [590, 102] on div "# Use the right sling to clear the path. hero . use ( "sling" ) # Move to and u…" at bounding box center [610, 159] width 203 height 277
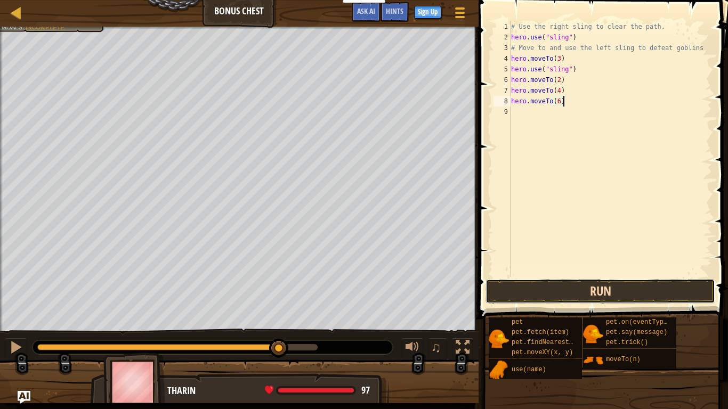
click at [548, 289] on button "Run" at bounding box center [601, 291] width 230 height 25
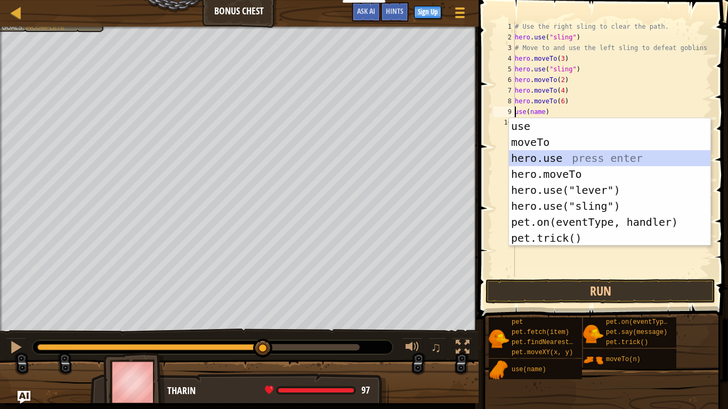
click at [548, 158] on div "use press enter moveTo press enter hero.use press enter hero.moveTo press enter…" at bounding box center [609, 198] width 201 height 160
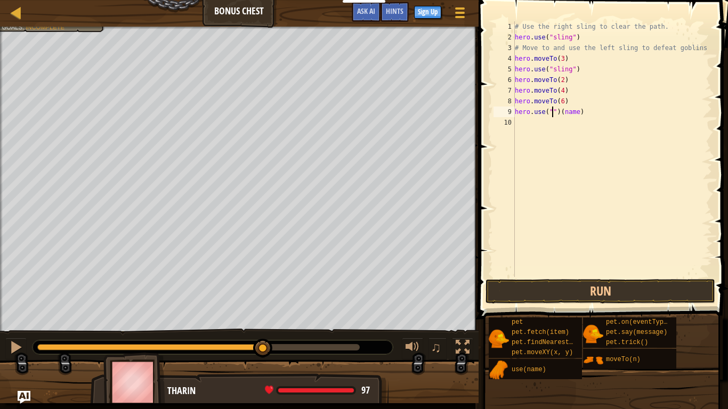
click at [558, 111] on div "# Use the right sling to clear the path. hero . use ( "sling" ) # Move to and u…" at bounding box center [612, 159] width 199 height 277
type textarea "hero.use(chest)(name)"
click at [597, 118] on div "# Use the right sling to clear the path. hero . use ( "sling" ) # Move to and u…" at bounding box center [612, 159] width 199 height 277
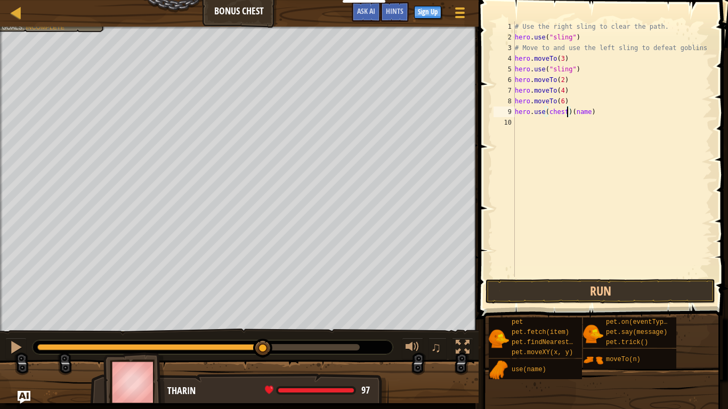
scroll to position [5, 0]
click at [595, 114] on div "# Use the right sling to clear the path. hero . use ( "sling" ) # Move to and u…" at bounding box center [612, 159] width 199 height 277
click at [604, 286] on button "Run" at bounding box center [601, 291] width 230 height 25
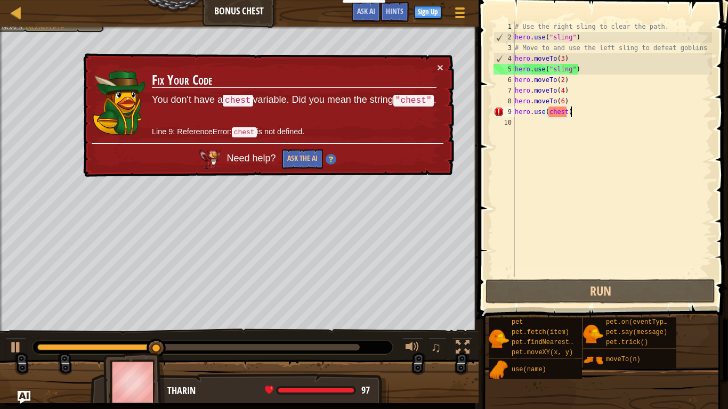
click at [566, 112] on div "# Use the right sling to clear the path. hero . use ( "sling" ) # Move to and u…" at bounding box center [612, 159] width 199 height 277
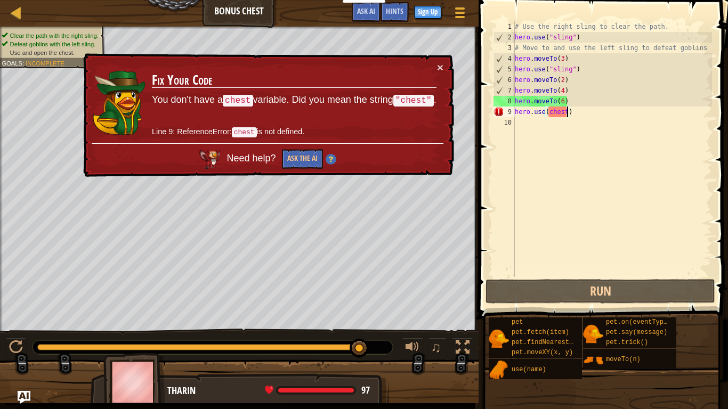
scroll to position [5, 8]
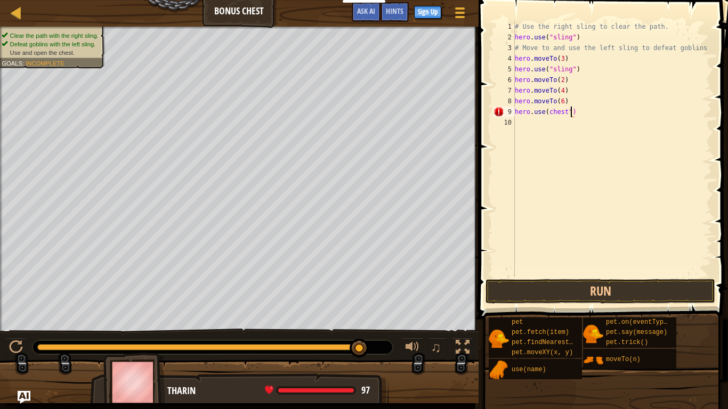
click at [548, 114] on div "# Use the right sling to clear the path. hero . use ( "sling" ) # Move to and u…" at bounding box center [612, 159] width 199 height 277
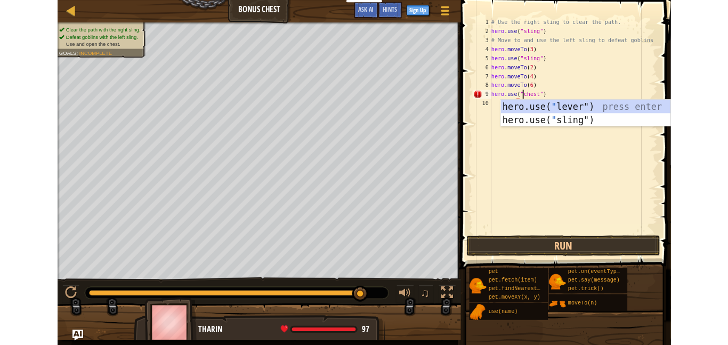
scroll to position [5, 5]
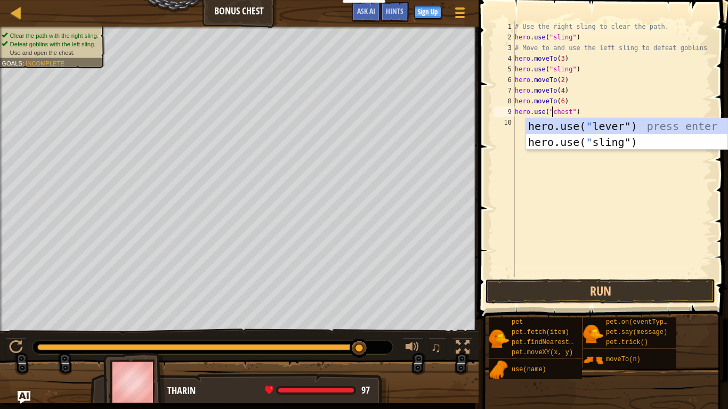
click at [607, 110] on div "# Use the right sling to clear the path. hero . use ( "sling" ) # Move to and u…" at bounding box center [612, 159] width 199 height 277
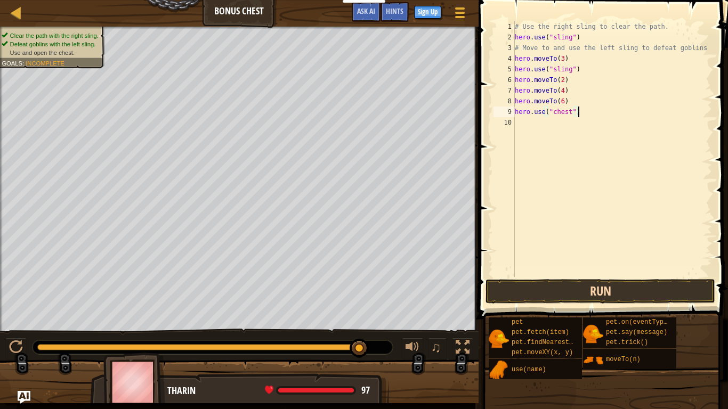
type textarea "hero.use("chest")"
click at [595, 290] on button "Run" at bounding box center [601, 291] width 230 height 25
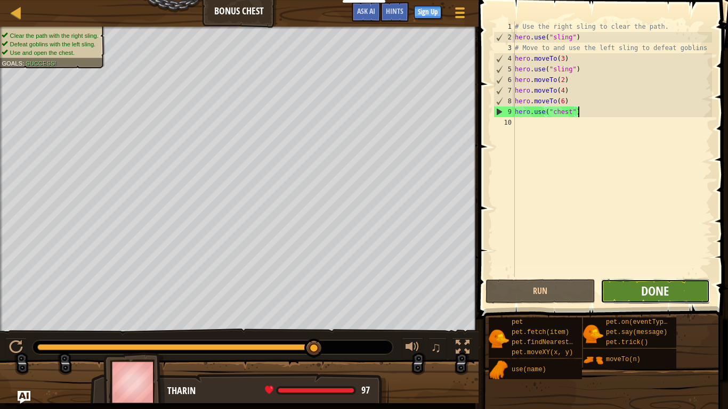
click at [661, 287] on span "Done" at bounding box center [655, 290] width 28 height 17
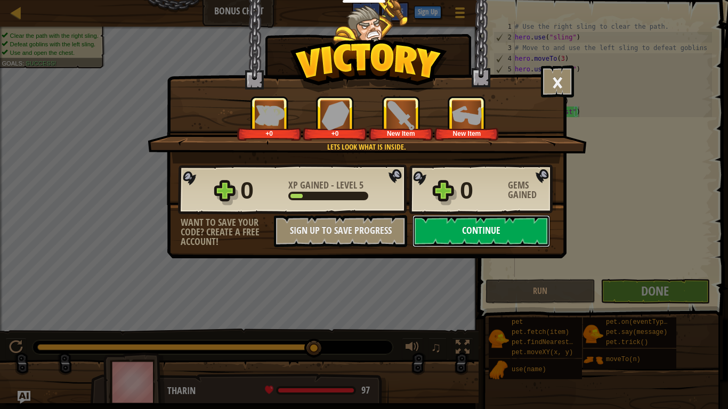
click at [513, 238] on button "Continue" at bounding box center [482, 231] width 138 height 32
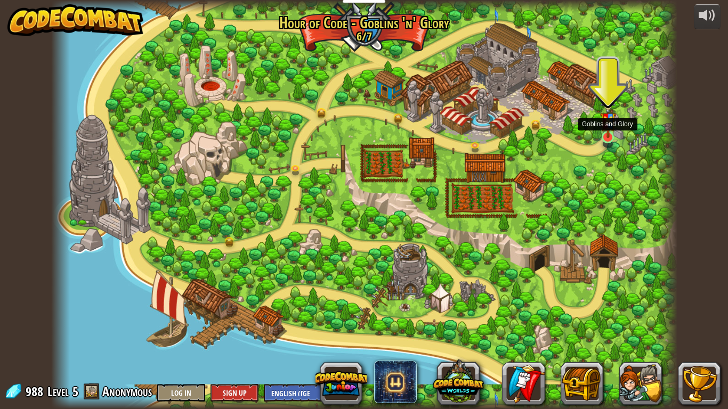
click at [609, 131] on img at bounding box center [608, 117] width 16 height 42
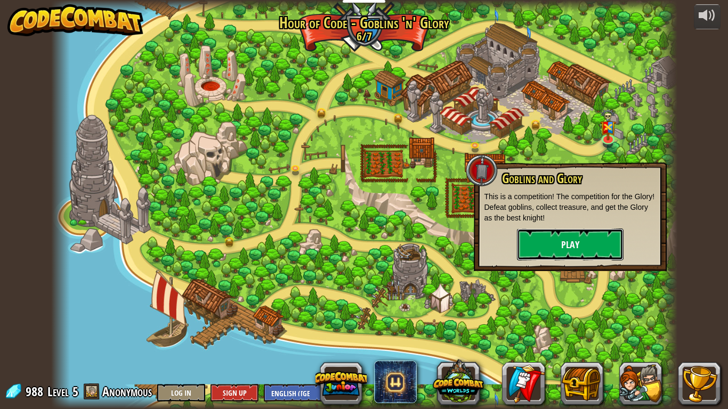
click at [598, 247] on button "Play" at bounding box center [570, 245] width 107 height 32
